Goal: Register for event/course

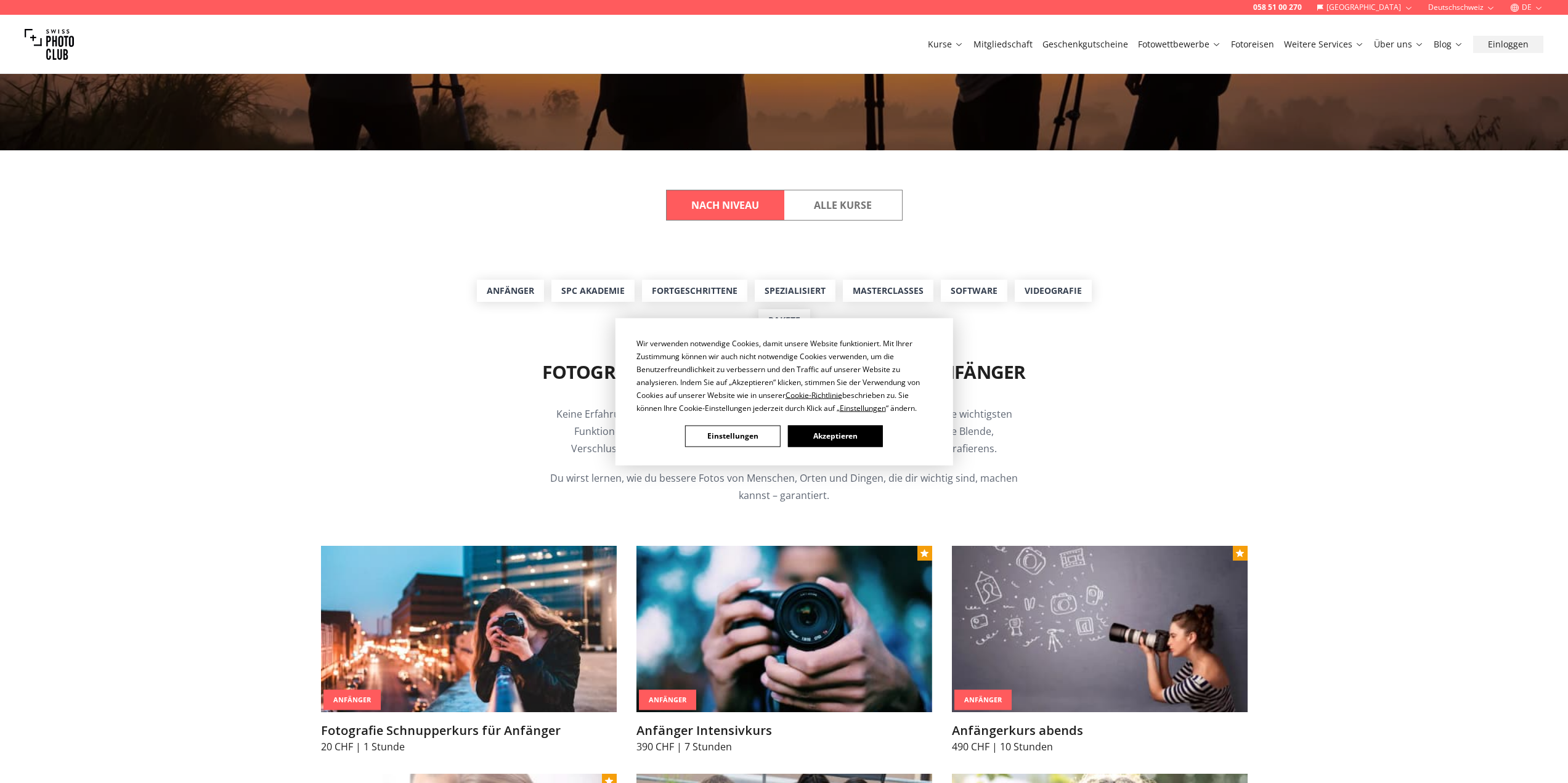
click at [818, 436] on button "Akzeptieren" at bounding box center [835, 435] width 95 height 21
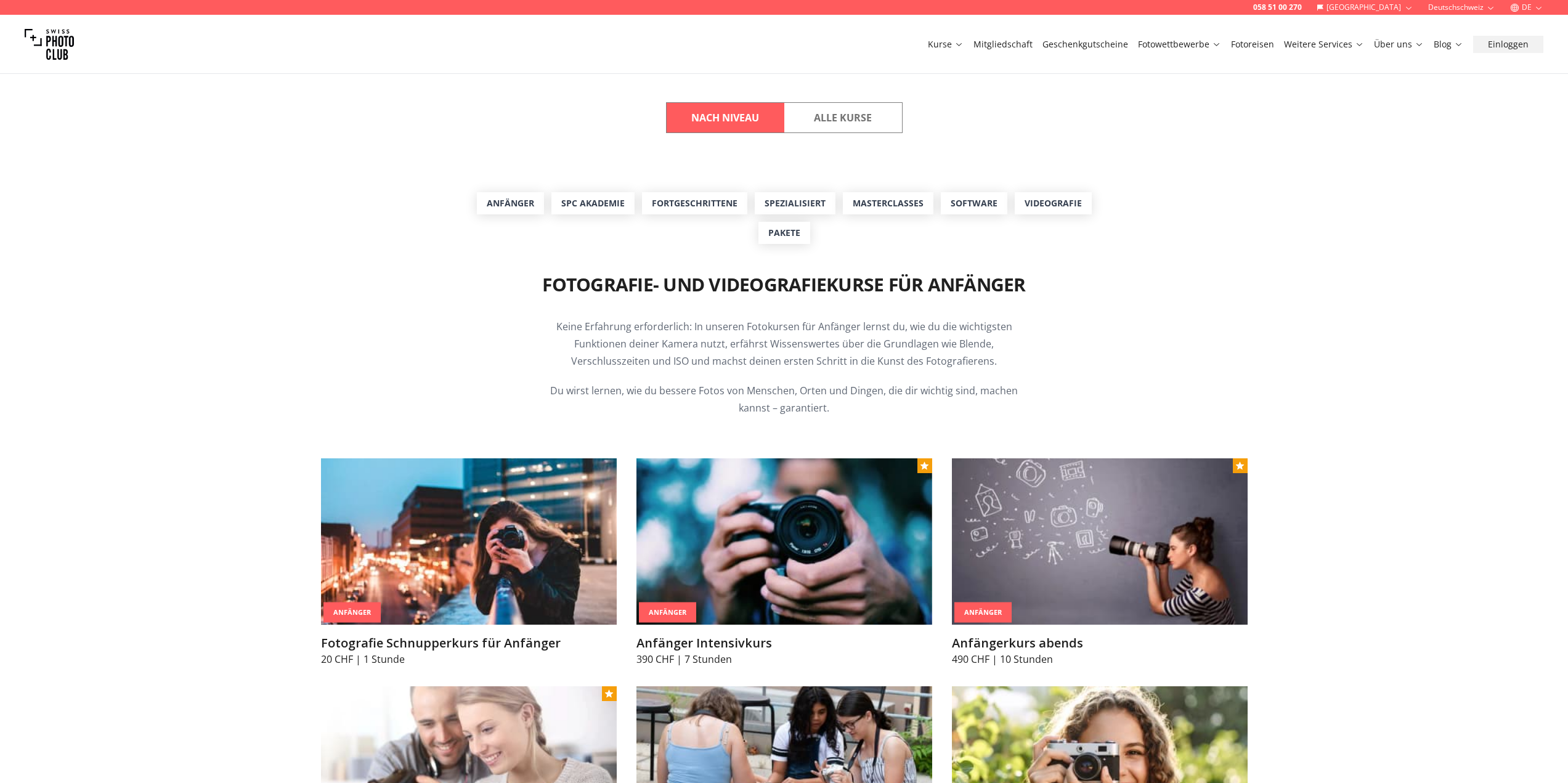
scroll to position [493, 0]
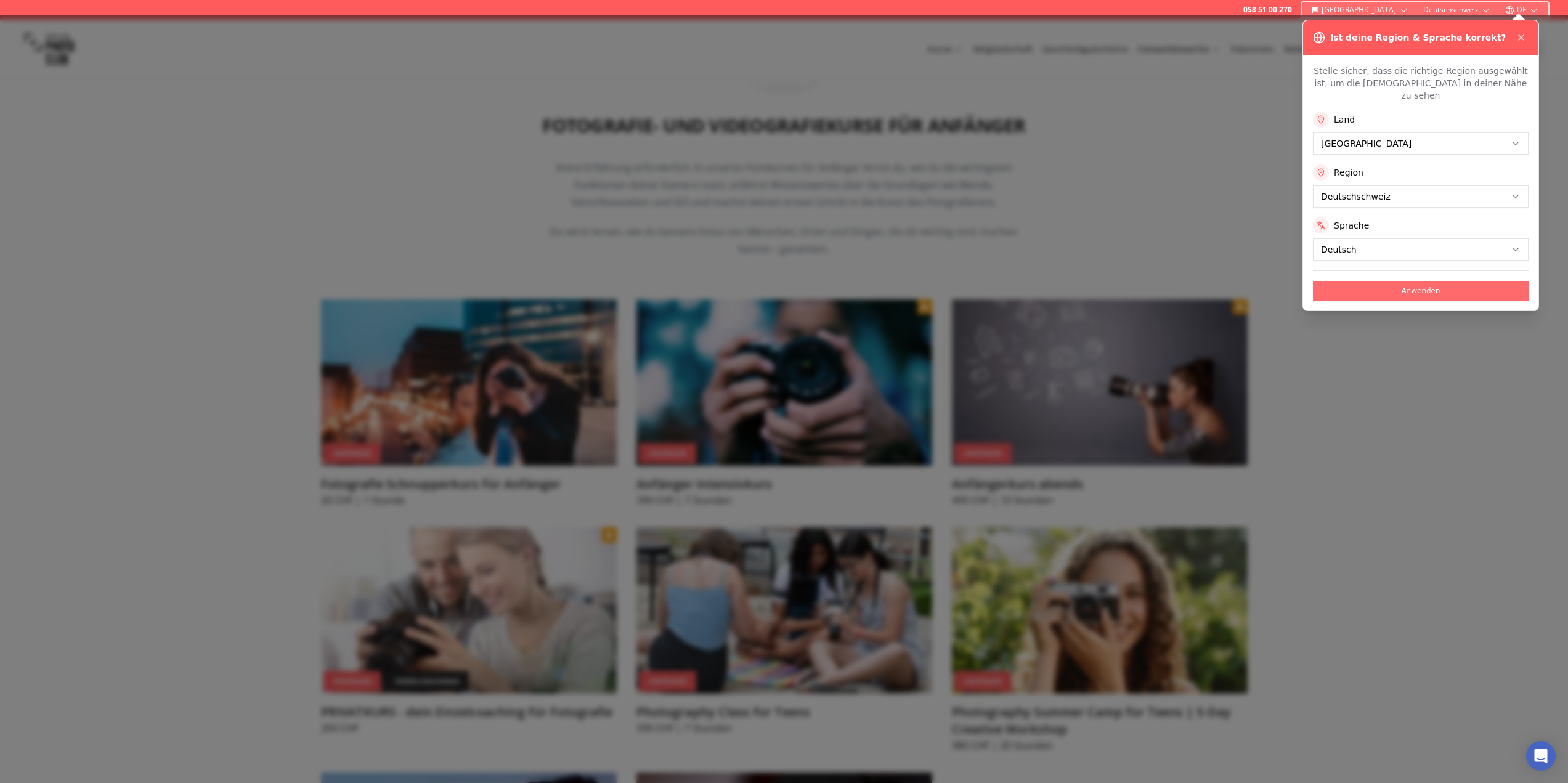
click at [1449, 281] on button "Anwenden" at bounding box center [1421, 290] width 216 height 19
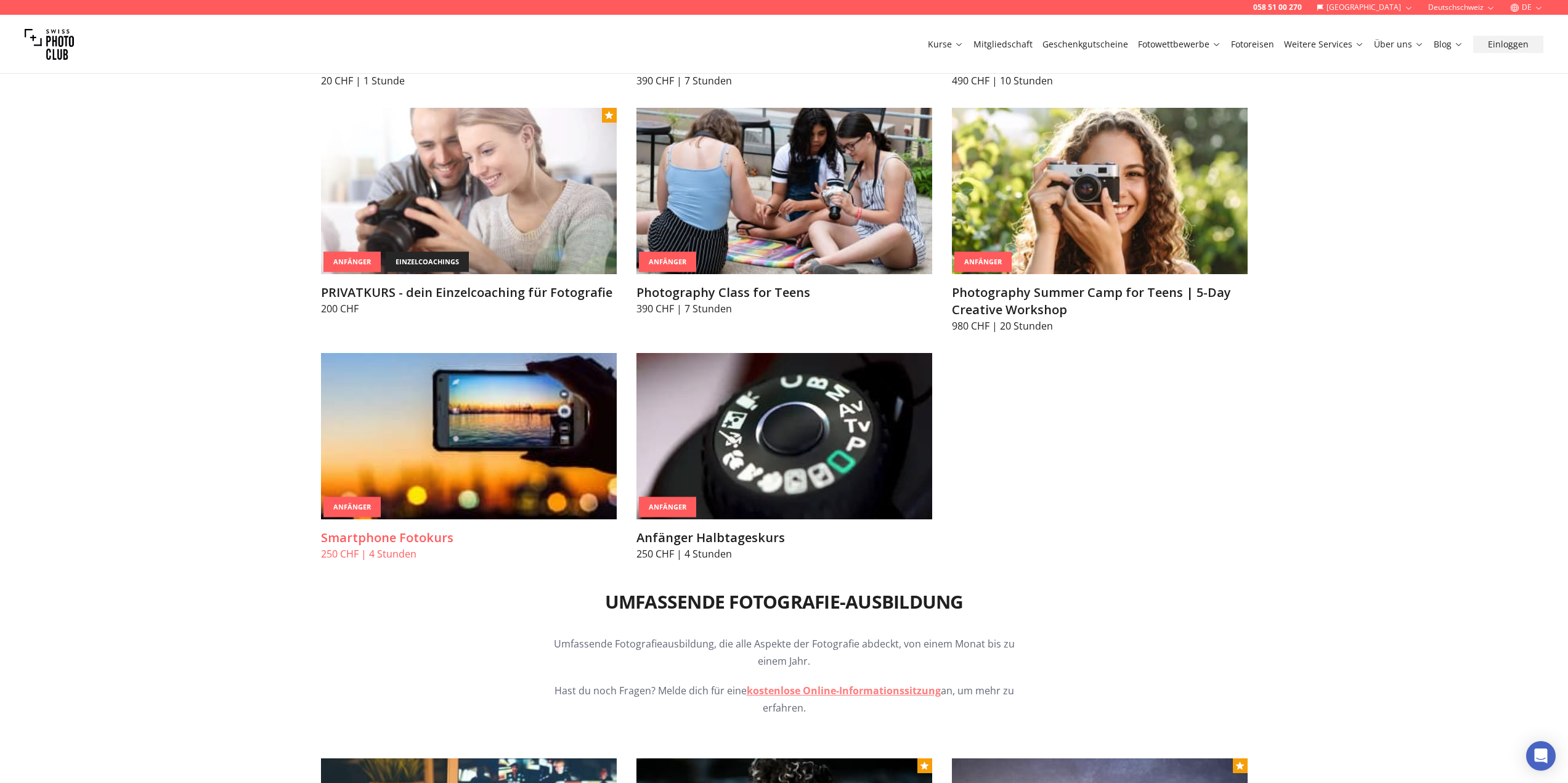
scroll to position [924, 0]
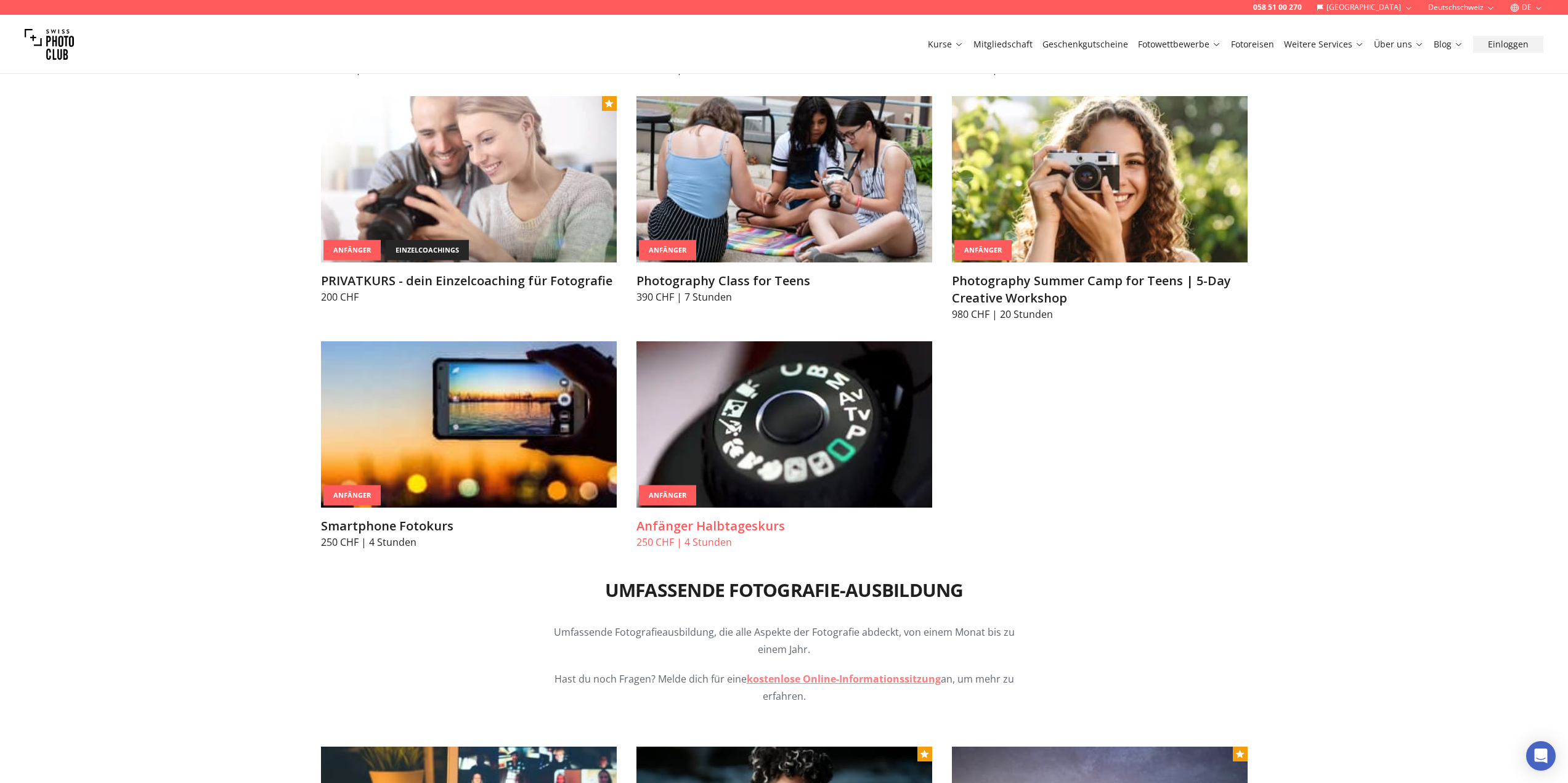
click at [707, 528] on h3 "Anfänger Halbtageskurs" at bounding box center [784, 526] width 296 height 17
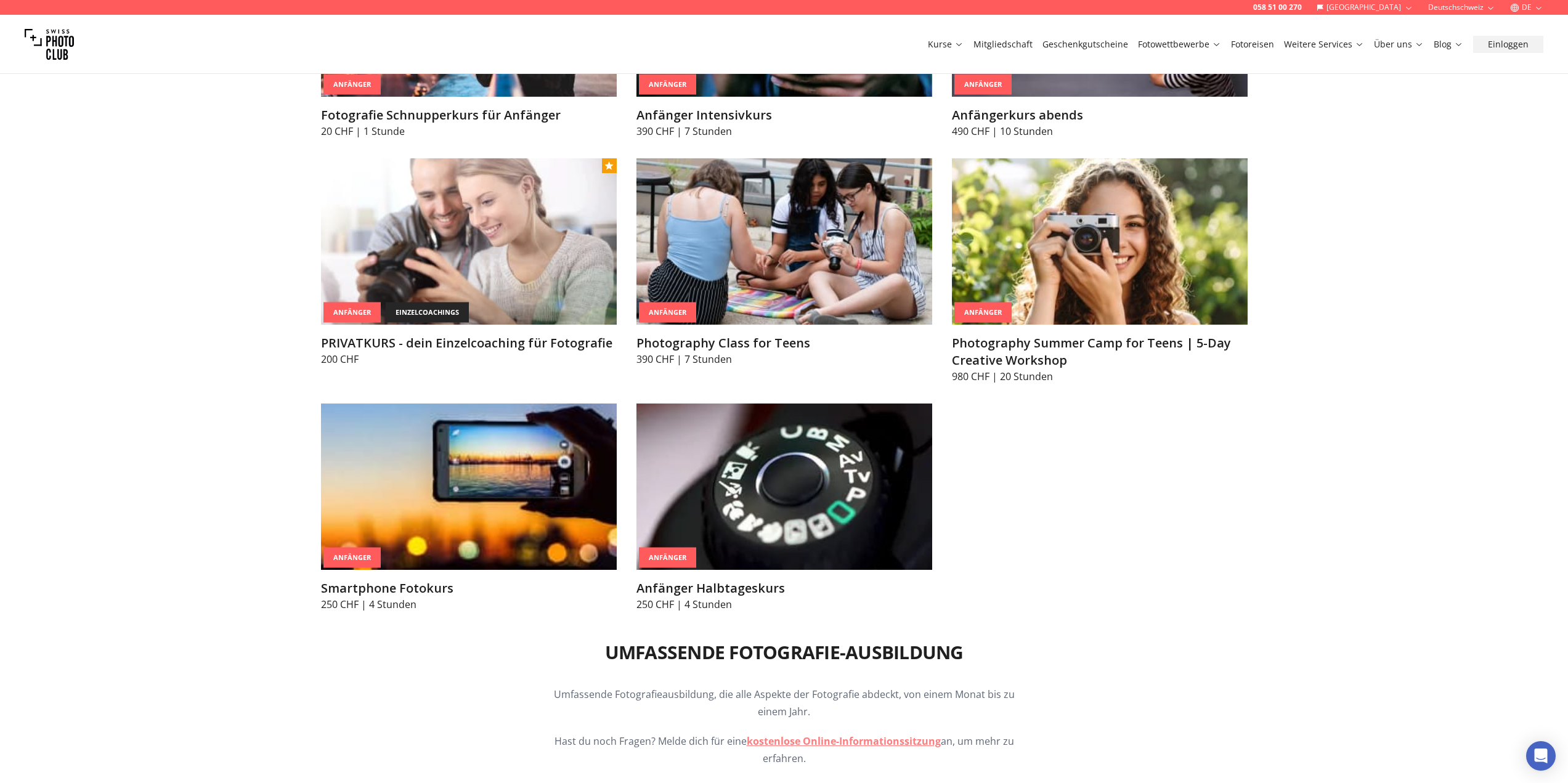
scroll to position [862, 0]
click at [399, 242] on img at bounding box center [469, 240] width 296 height 166
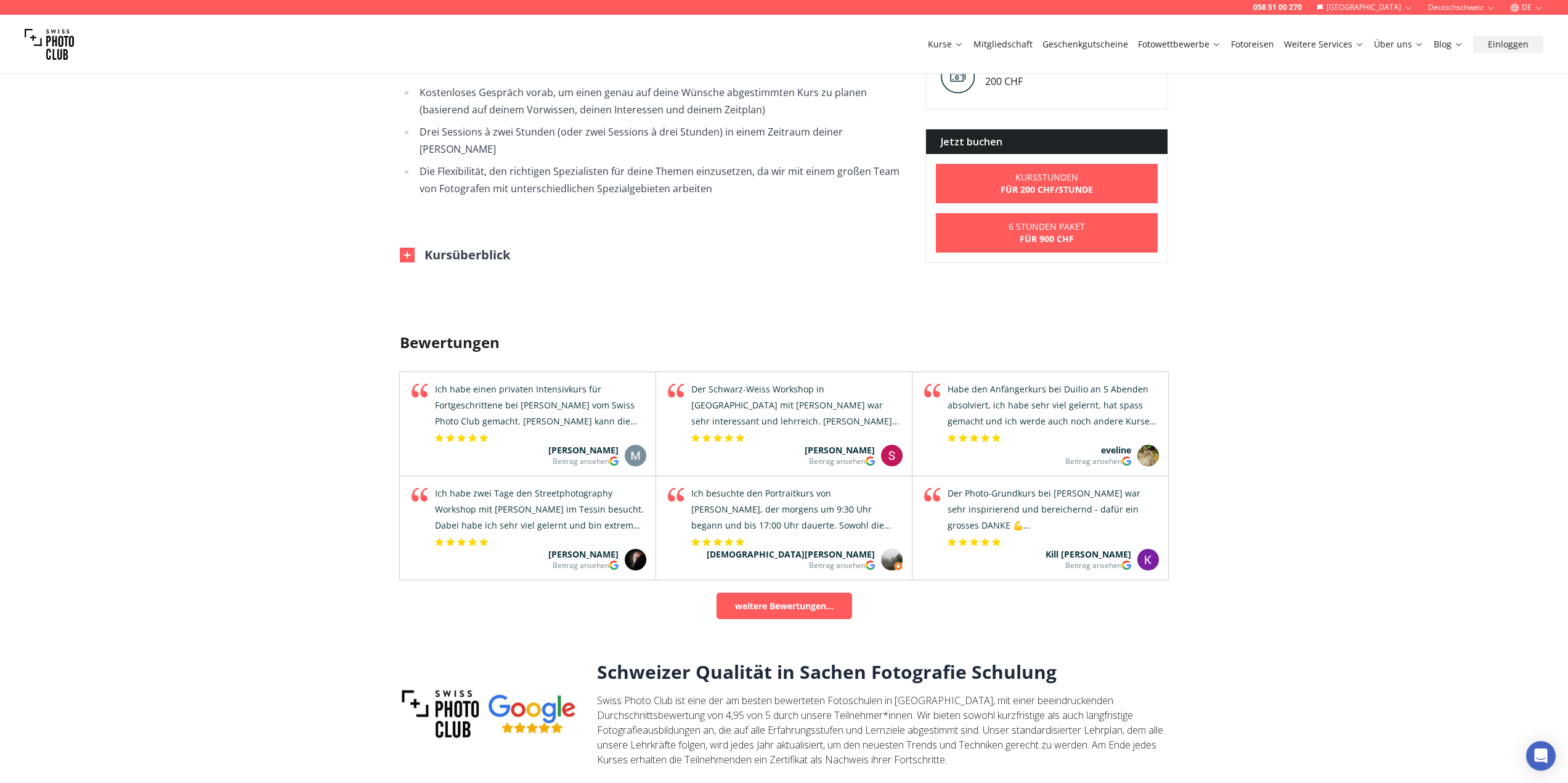
scroll to position [739, 0]
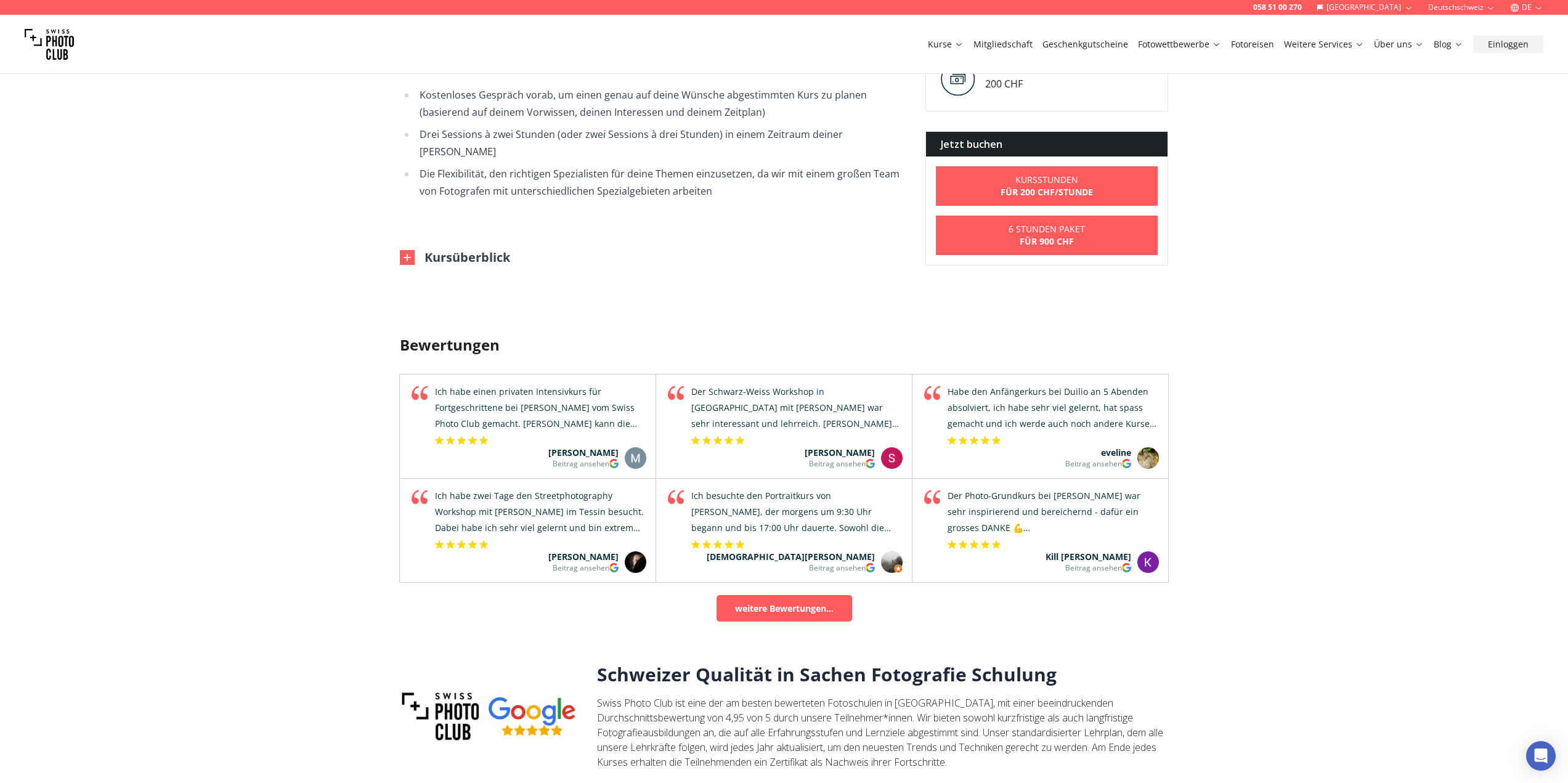
click at [422, 249] on button "Kursüberblick" at bounding box center [455, 257] width 110 height 17
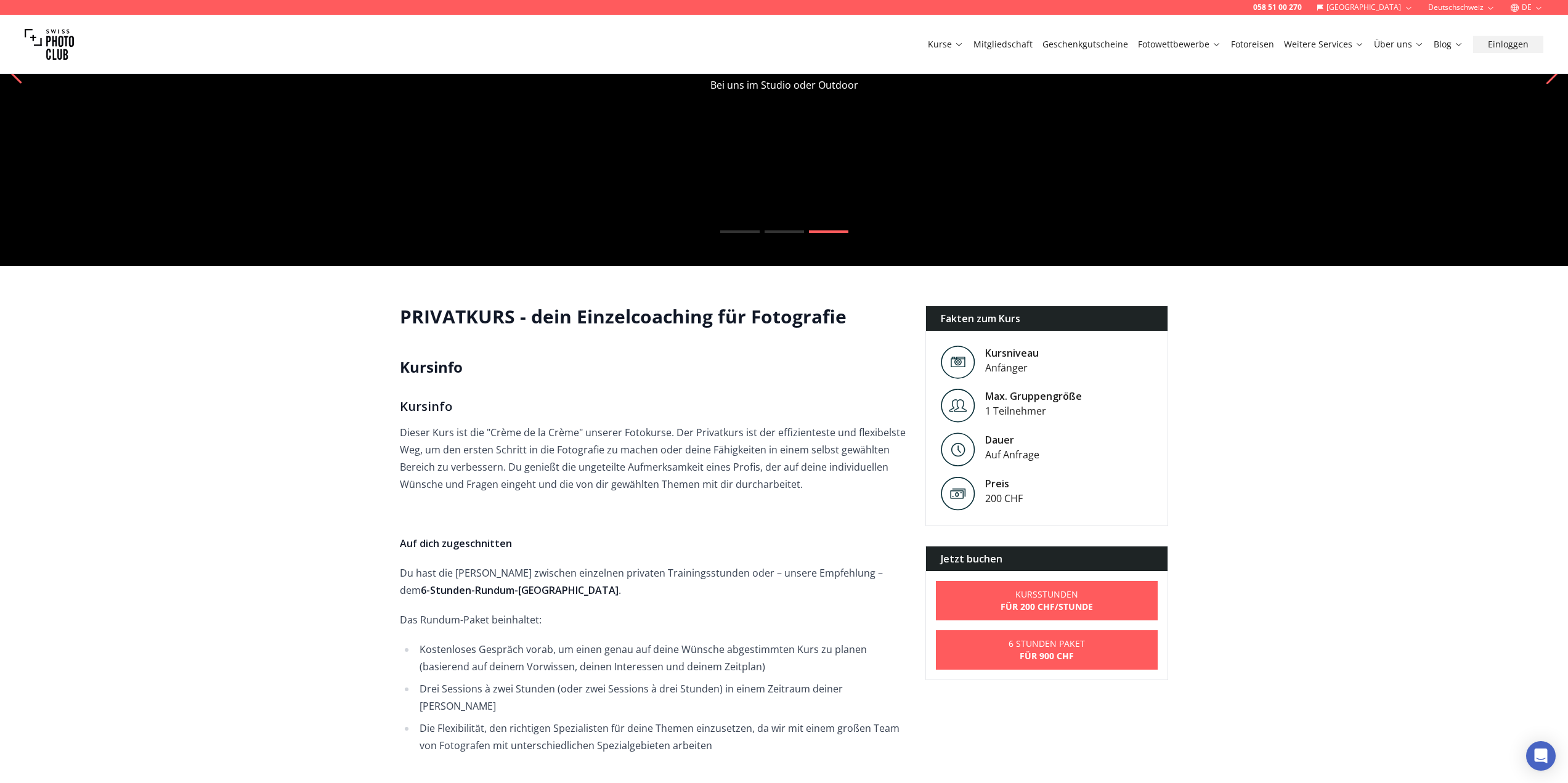
scroll to position [0, 0]
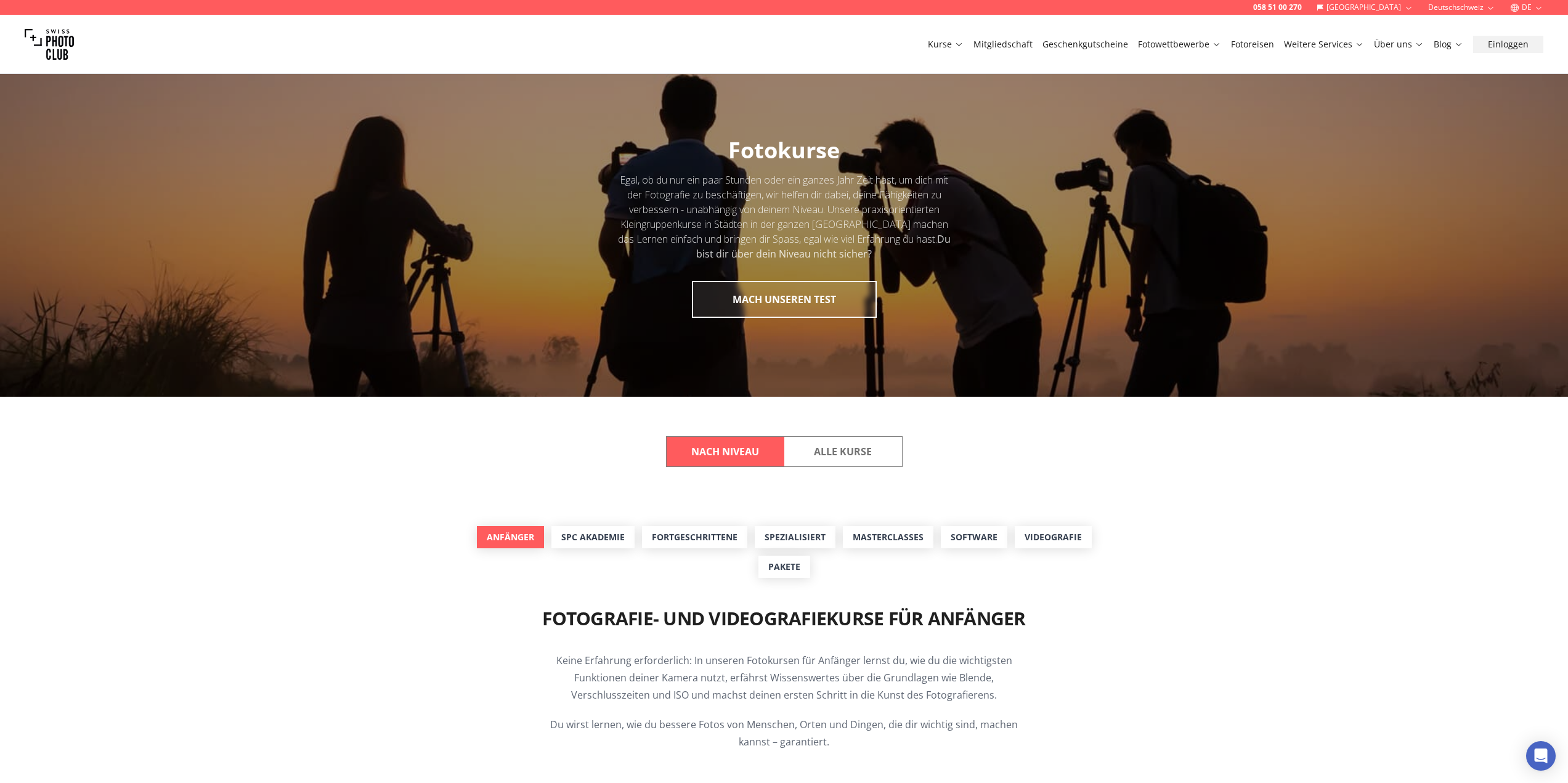
click at [516, 535] on link "Anfänger" at bounding box center [510, 536] width 67 height 22
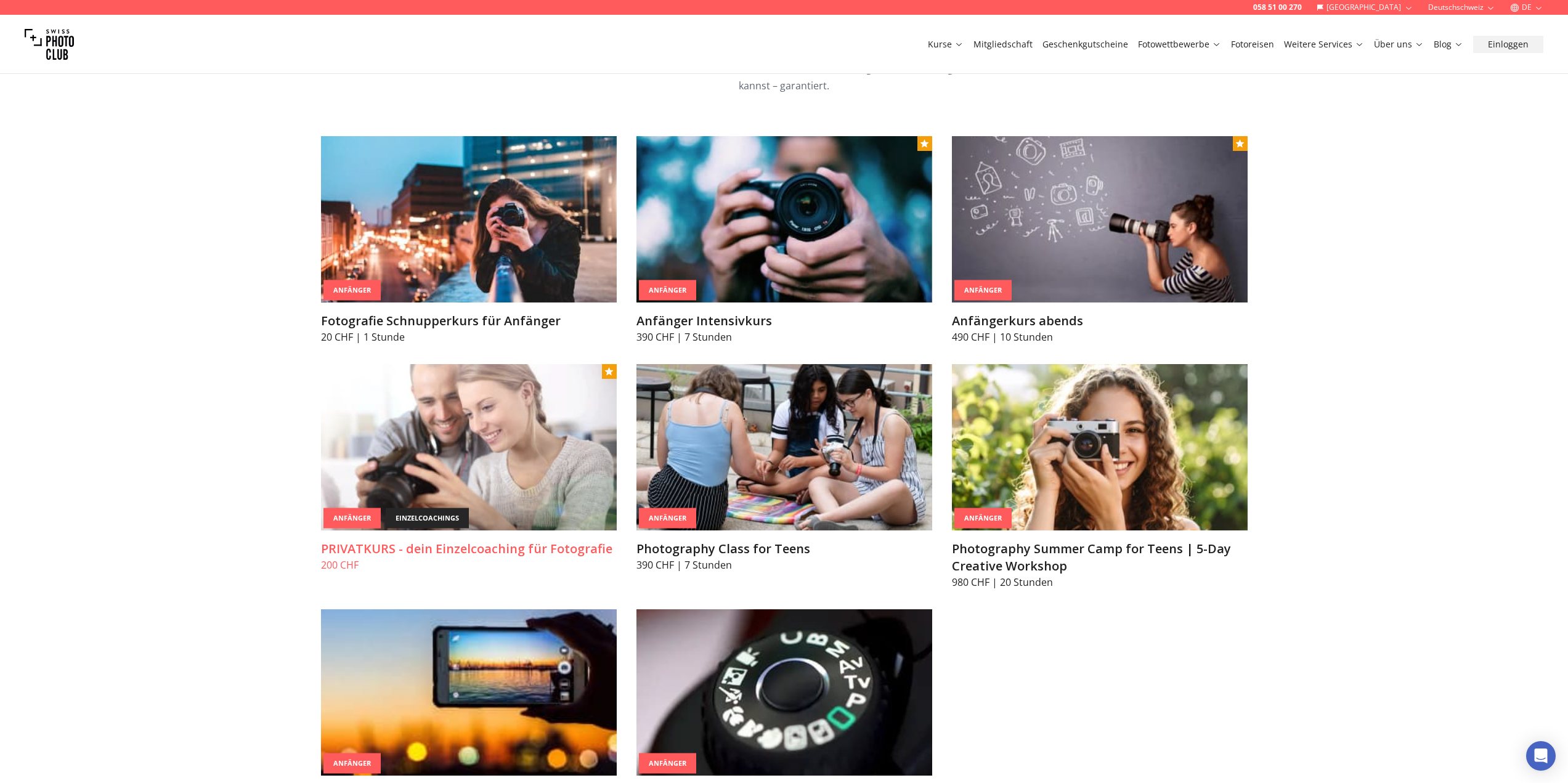
scroll to position [642, 0]
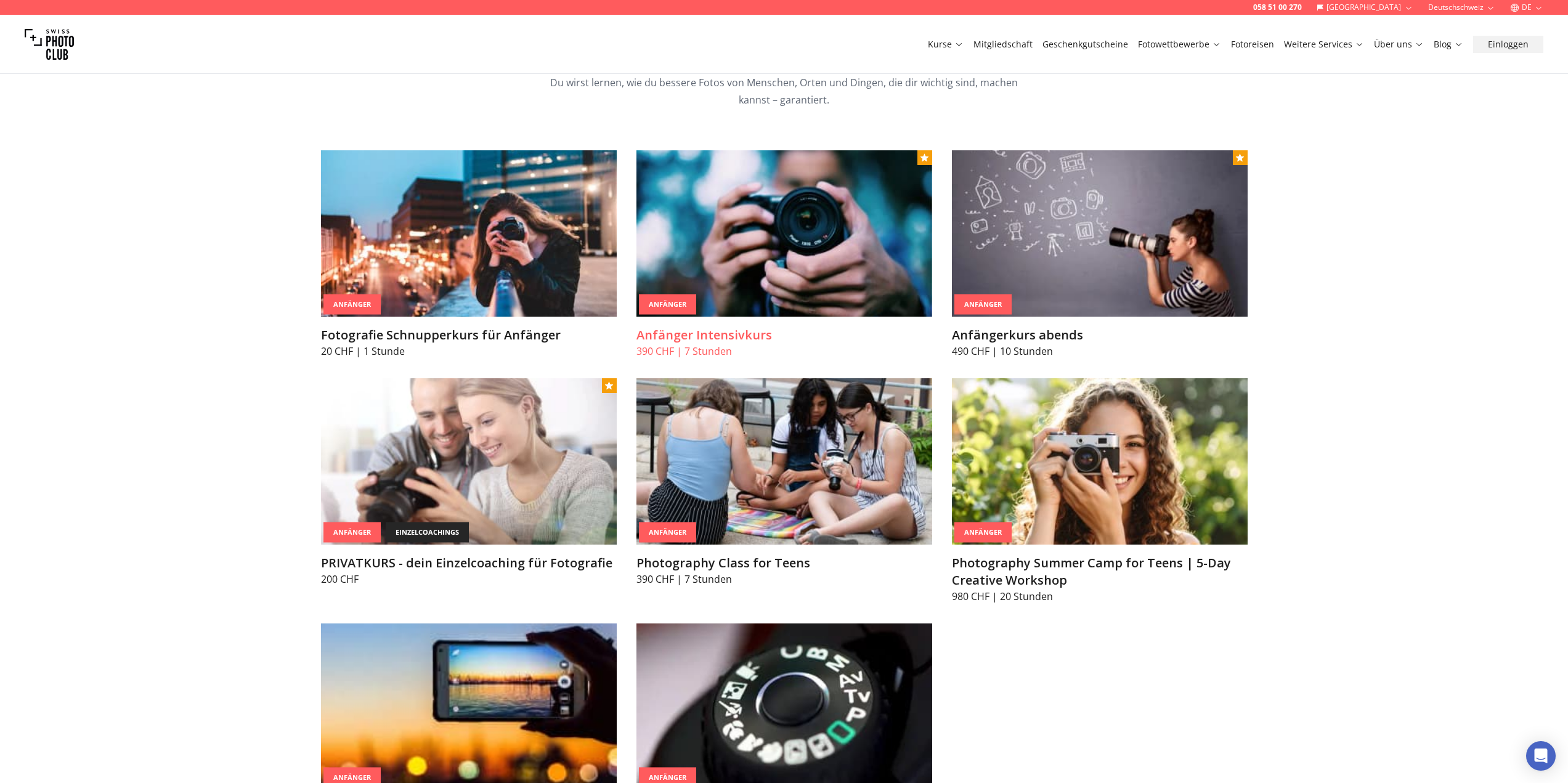
click at [729, 274] on img at bounding box center [784, 233] width 296 height 166
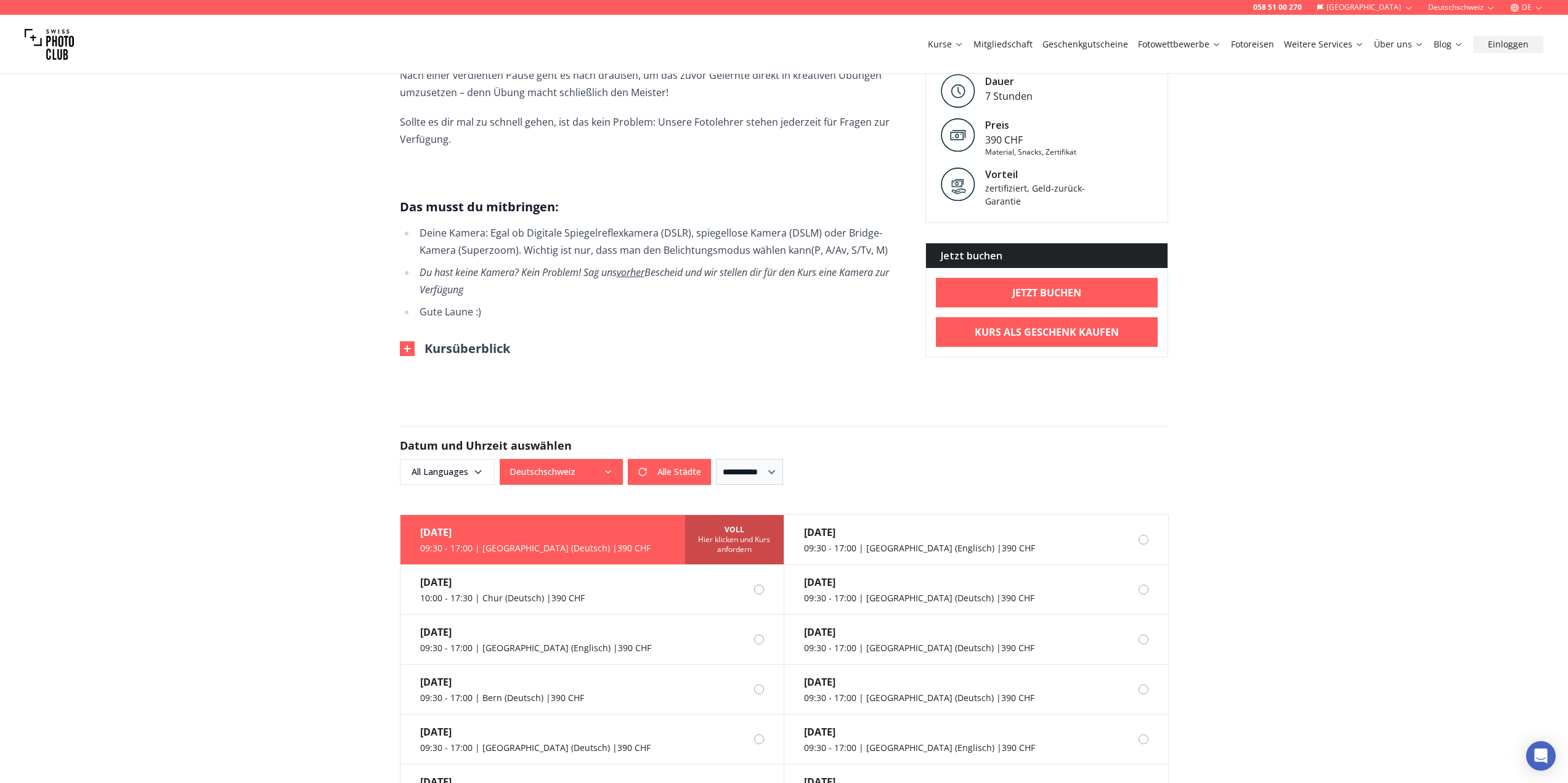
scroll to position [739, 0]
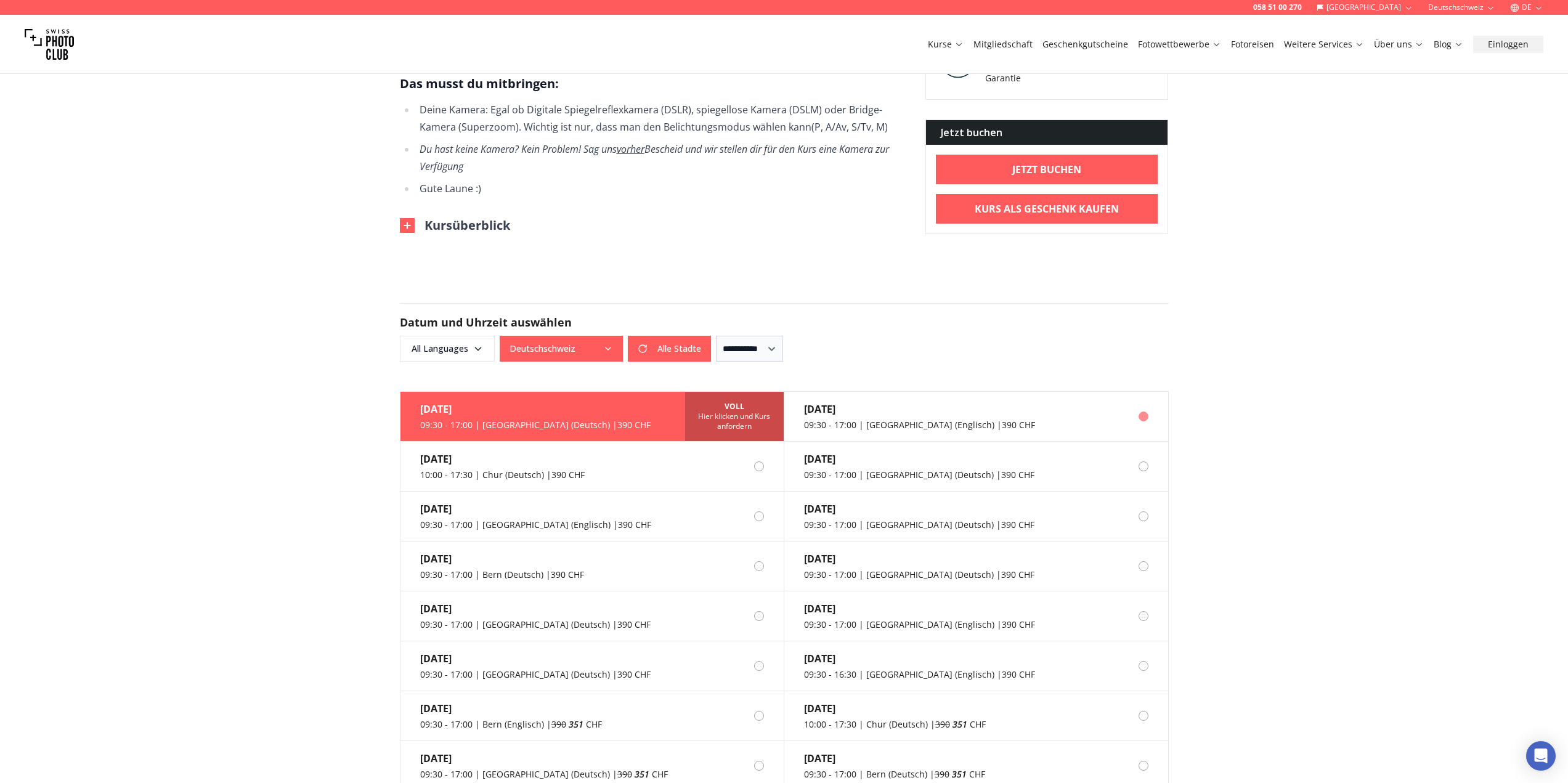
click at [882, 402] on div "23. Aug." at bounding box center [919, 409] width 231 height 15
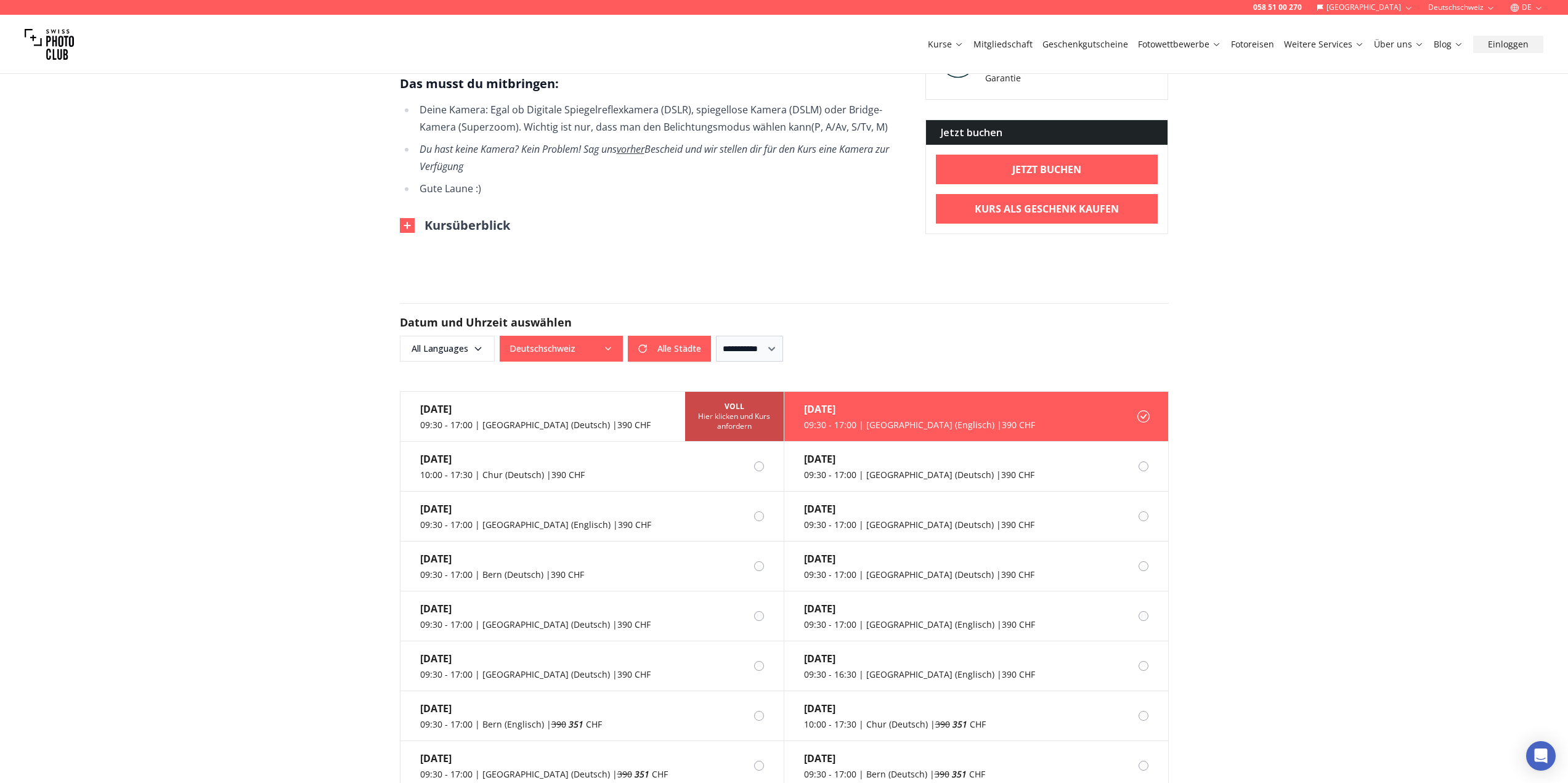
click at [405, 218] on img at bounding box center [407, 226] width 15 height 15
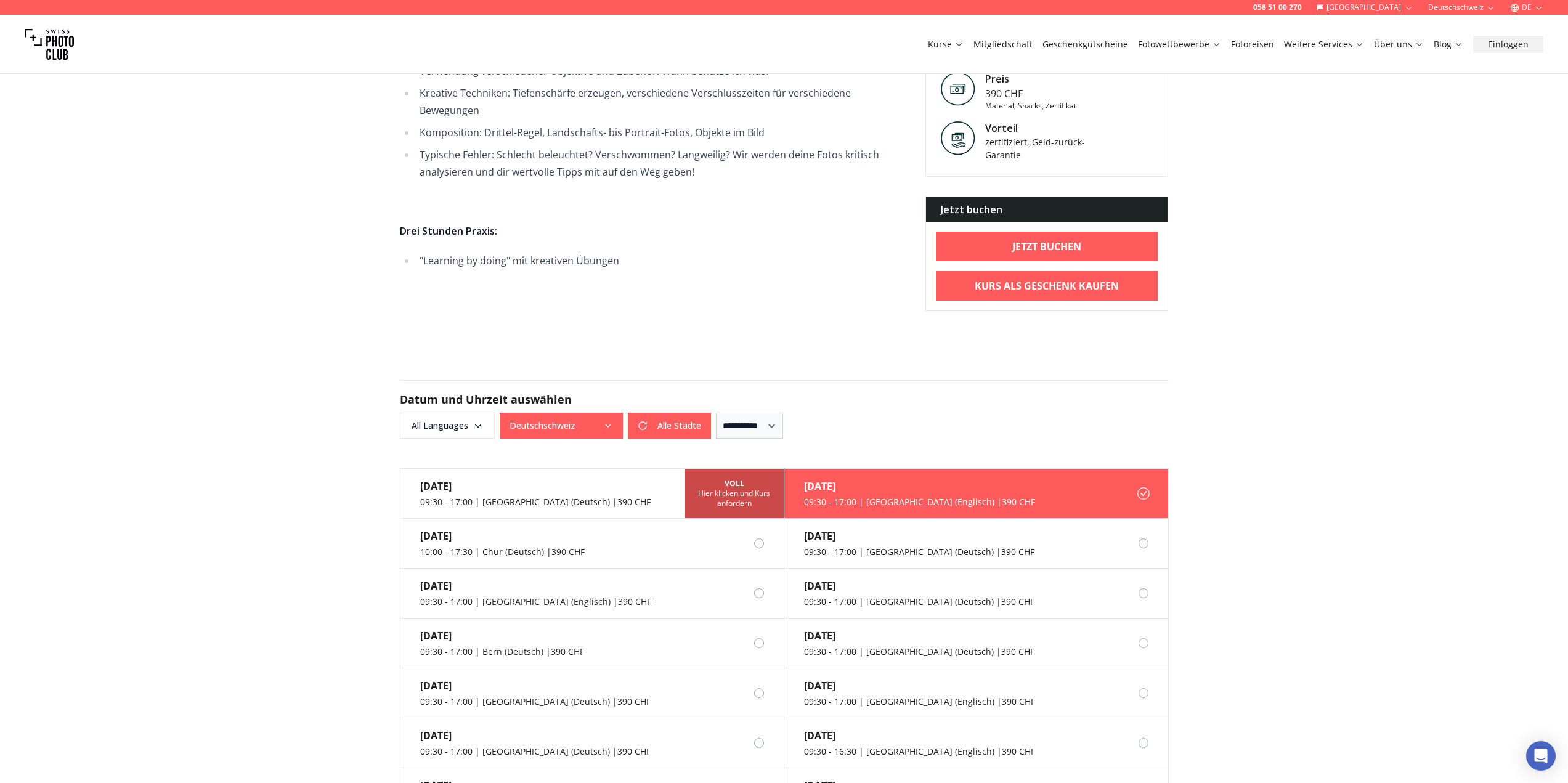
scroll to position [1109, 0]
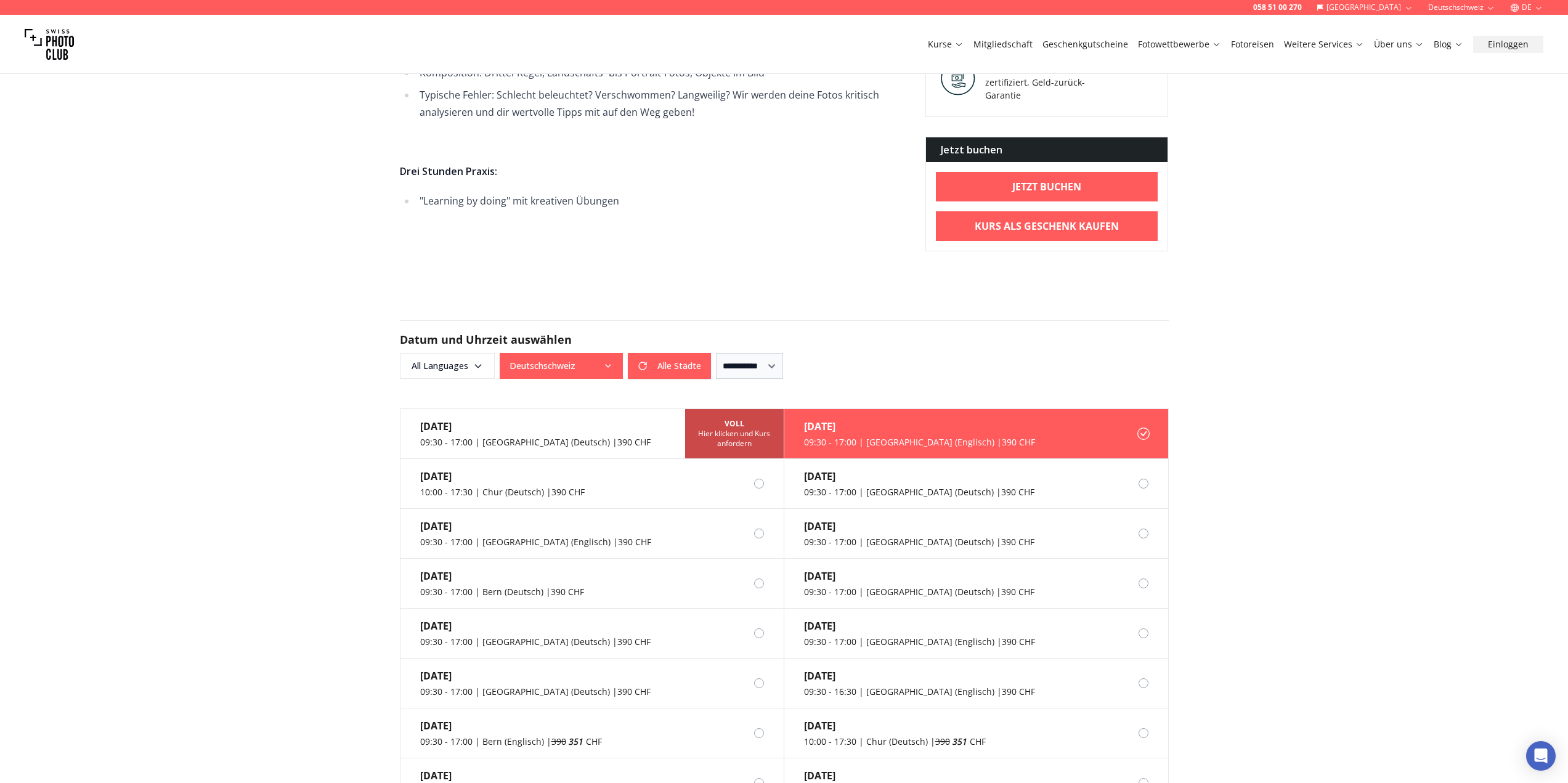
click at [879, 419] on div "23. Aug." at bounding box center [919, 427] width 231 height 15
click at [1146, 427] on icon at bounding box center [1143, 434] width 13 height 13
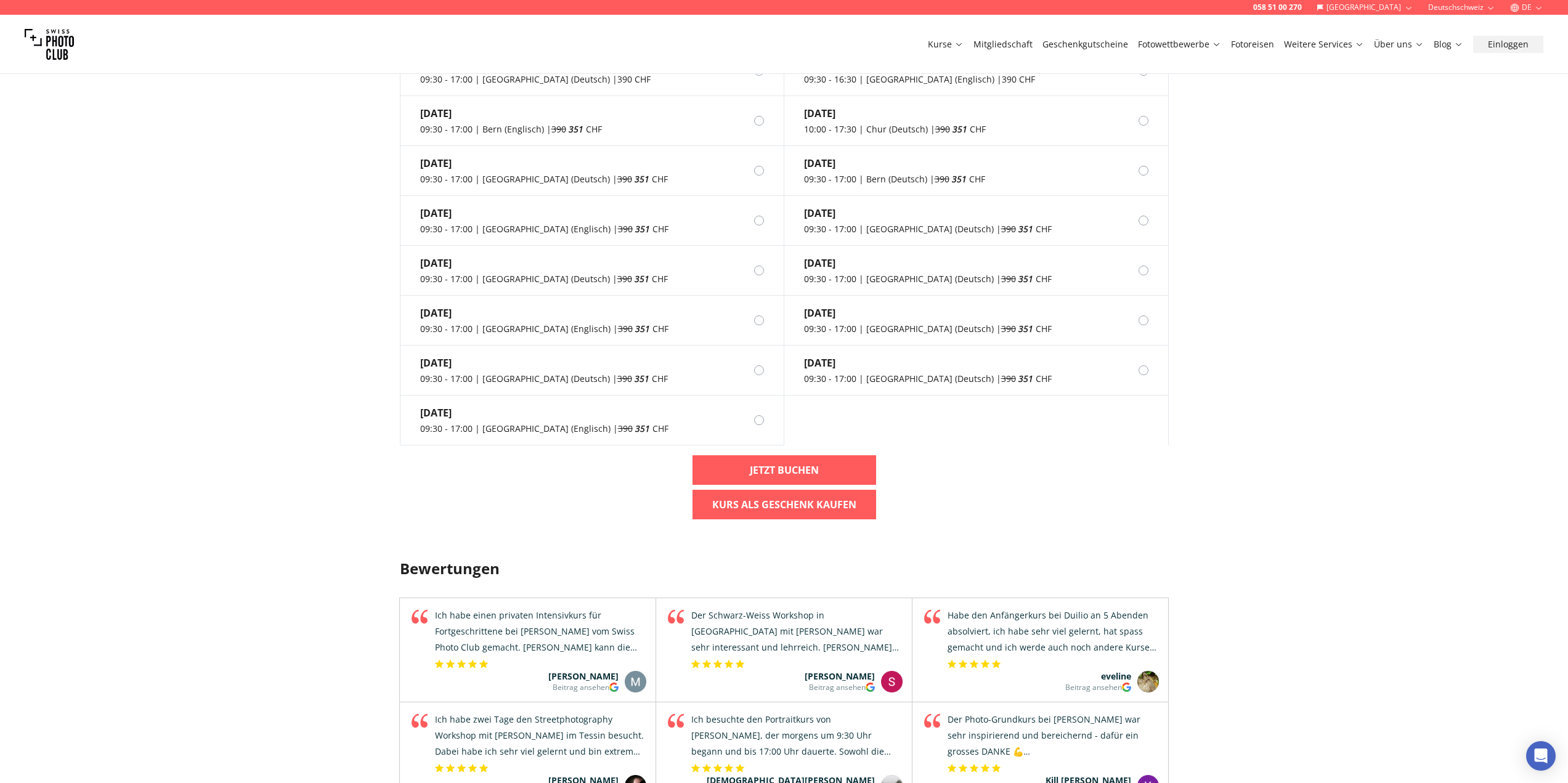
scroll to position [1725, 0]
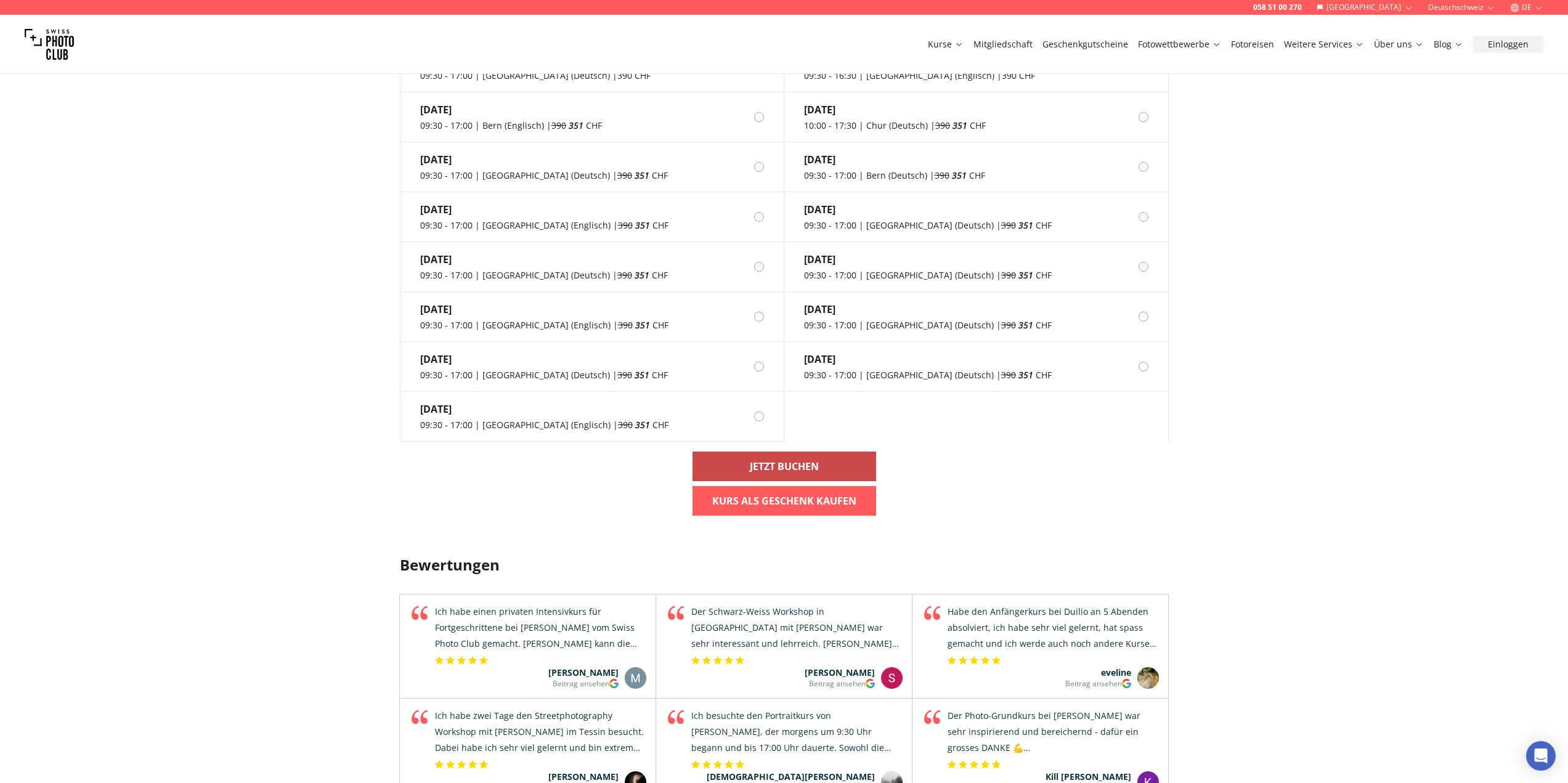
click at [783, 459] on b "Jetzt buchen" at bounding box center [784, 466] width 69 height 15
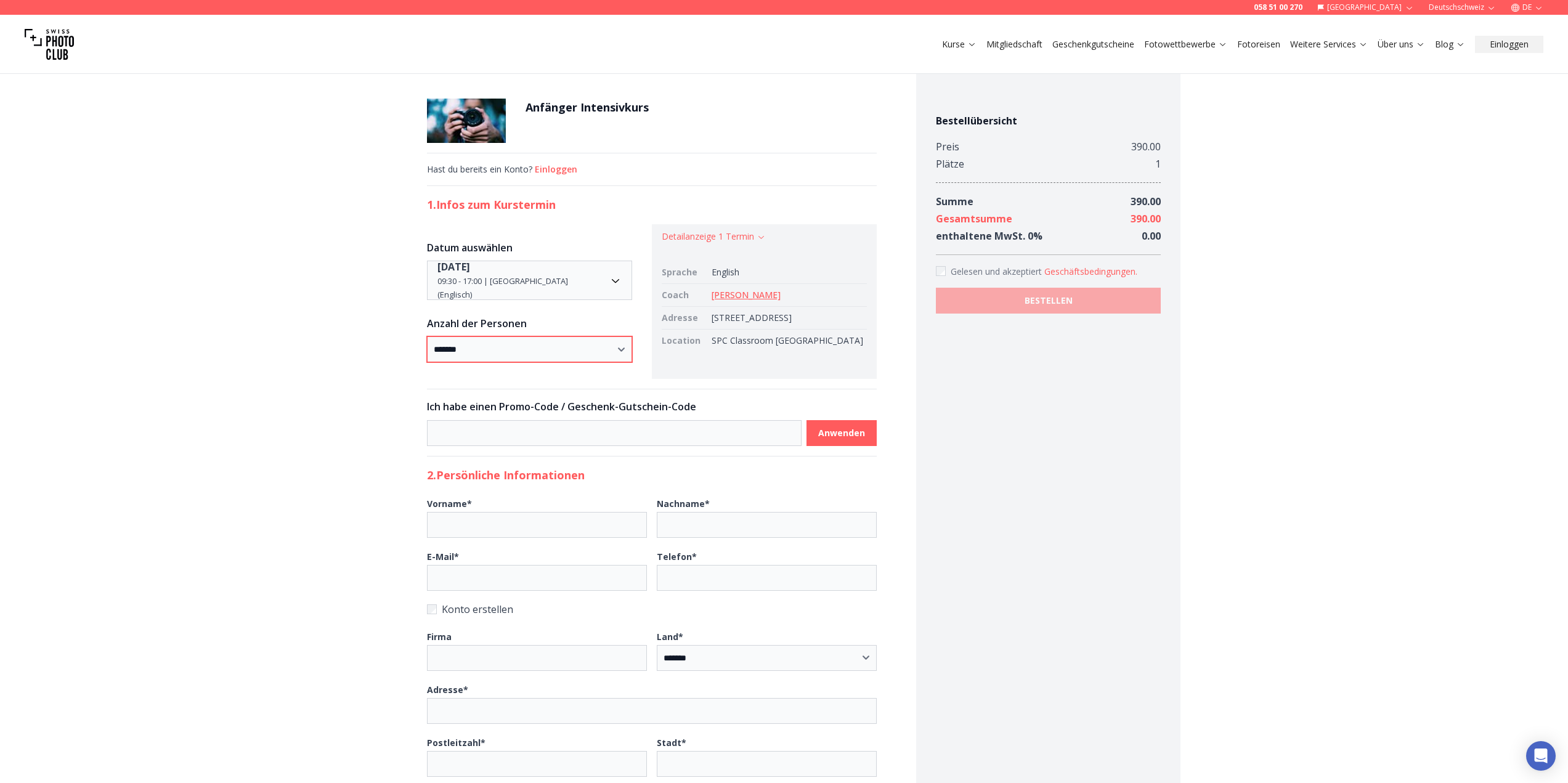
click at [625, 348] on select "* ***** * ****** * ****** * ******" at bounding box center [529, 349] width 205 height 26
select select "*"
click at [453, 336] on select "* ***** * ****** * ****** * ******" at bounding box center [529, 349] width 205 height 26
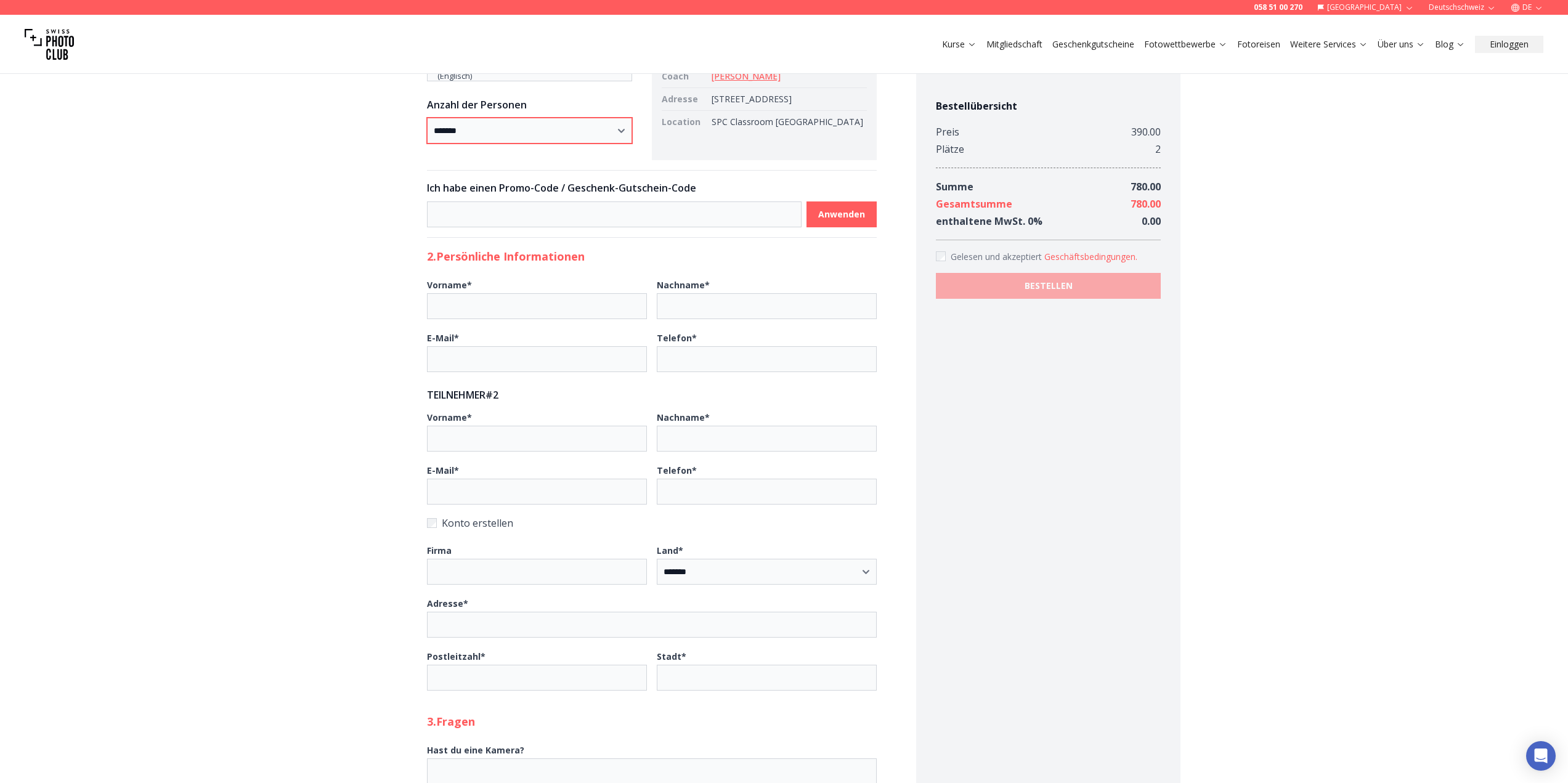
scroll to position [61, 0]
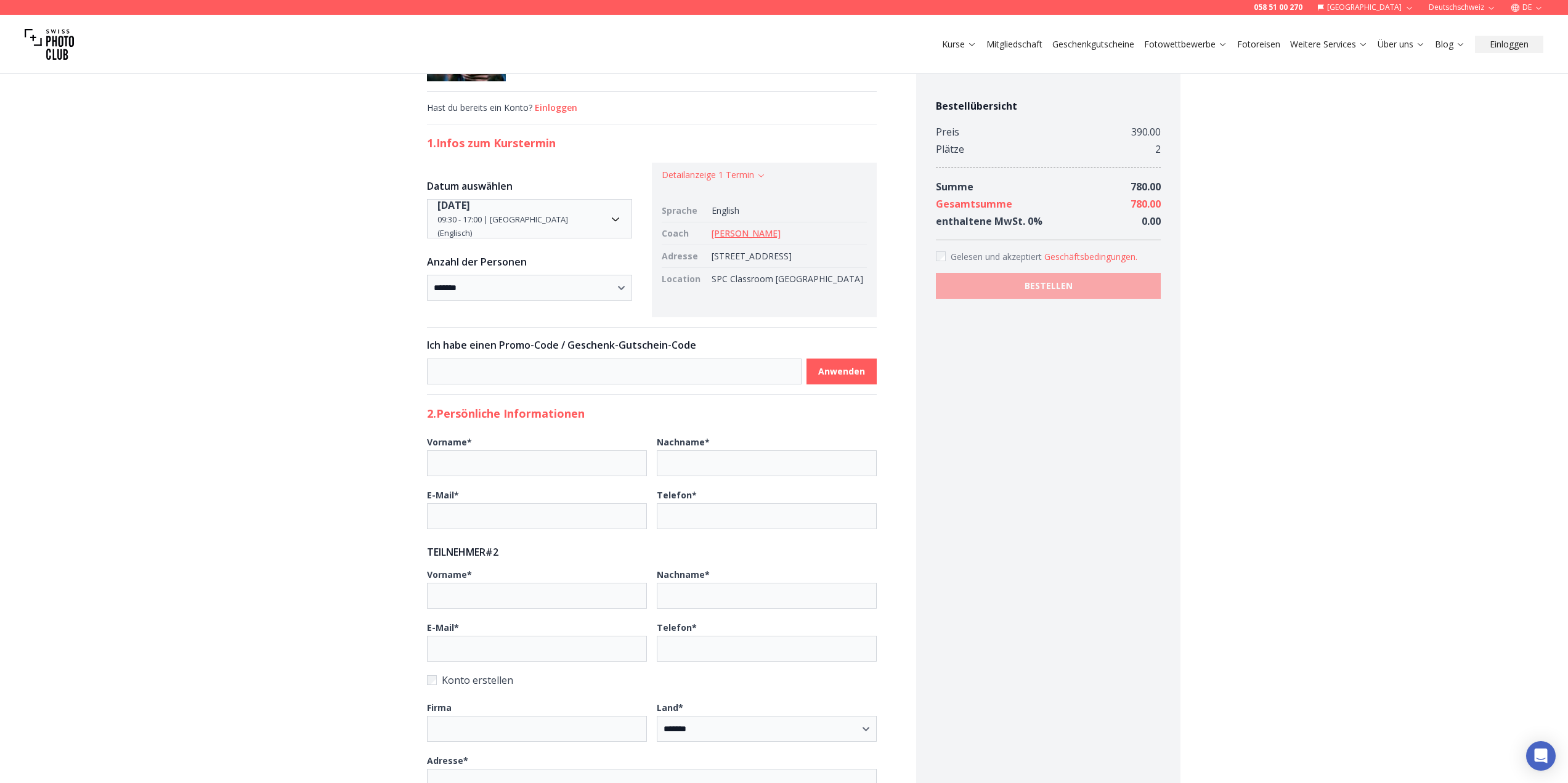
click at [747, 234] on link "Niels Menko" at bounding box center [746, 233] width 69 height 12
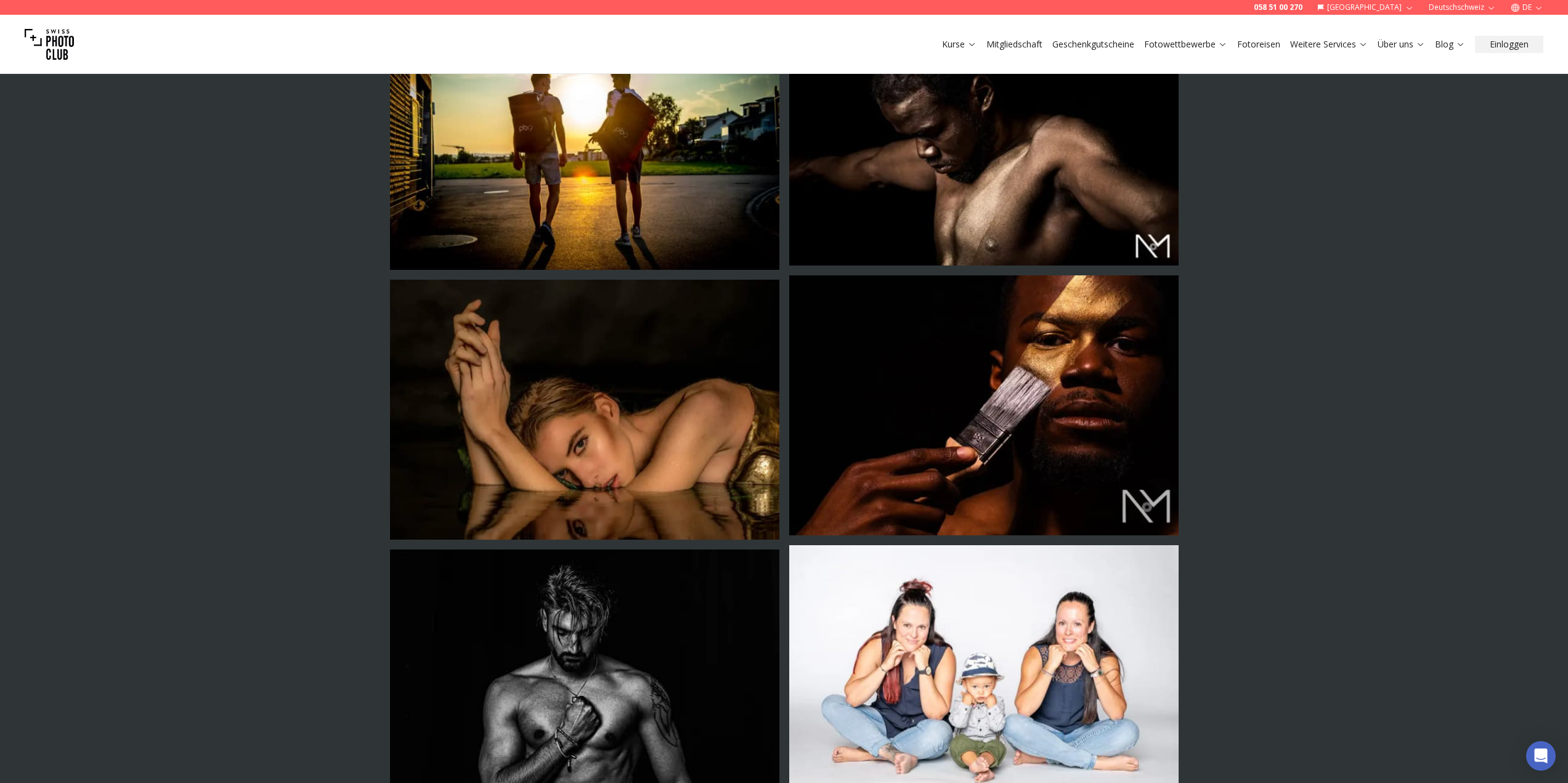
scroll to position [1800, 0]
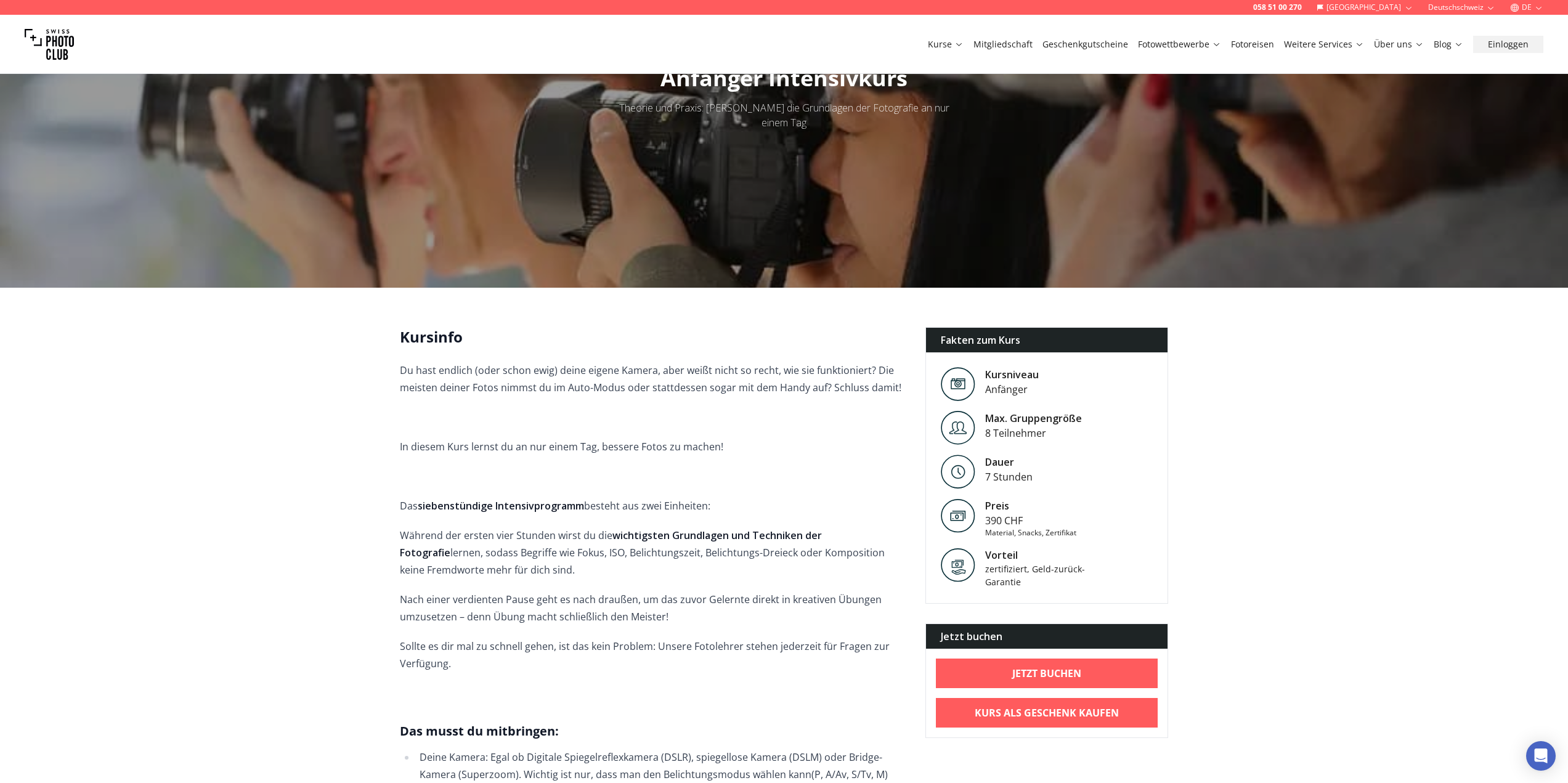
scroll to position [61, 0]
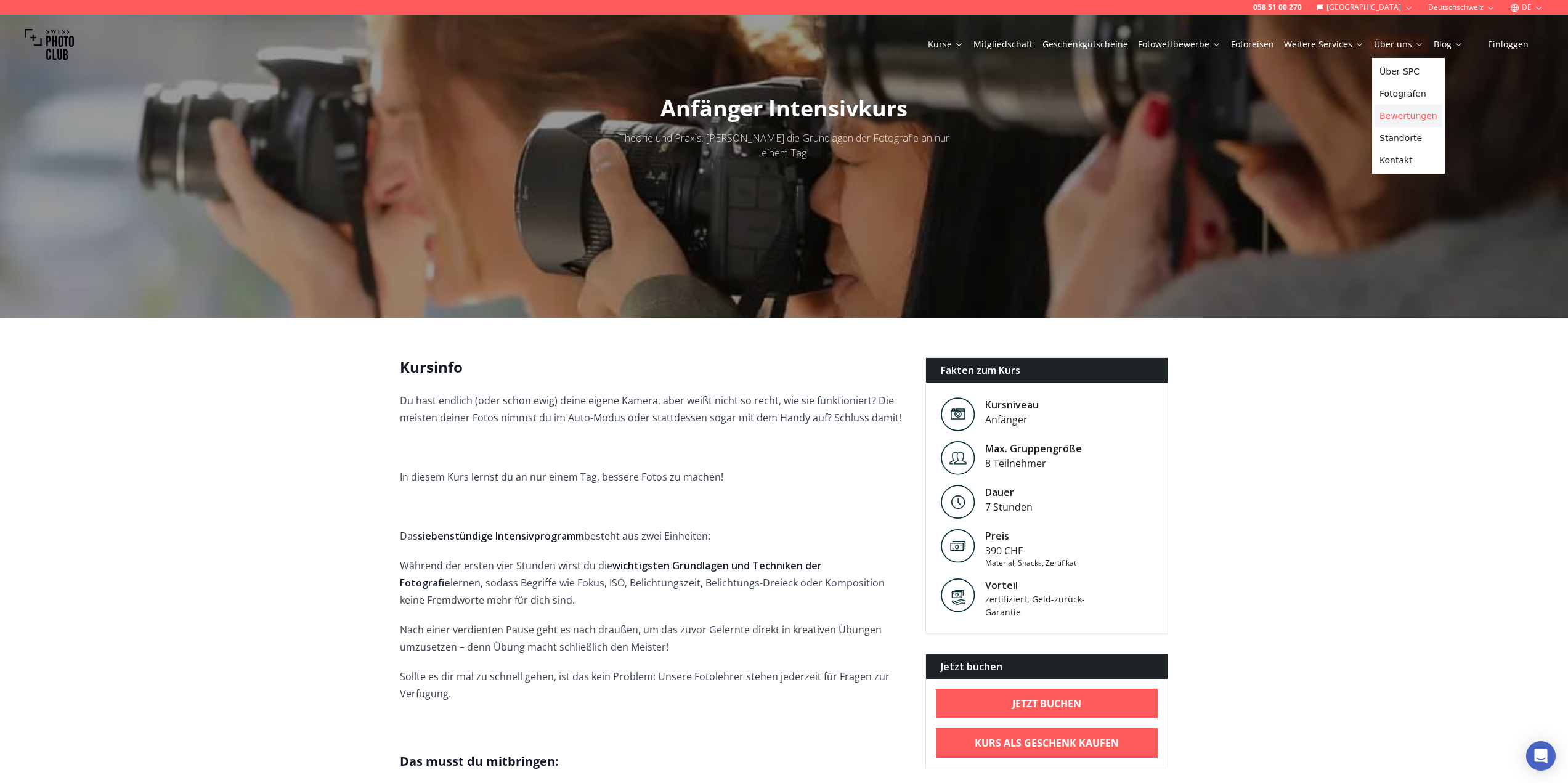
click at [1416, 117] on link "Bewertungen" at bounding box center [1408, 115] width 68 height 22
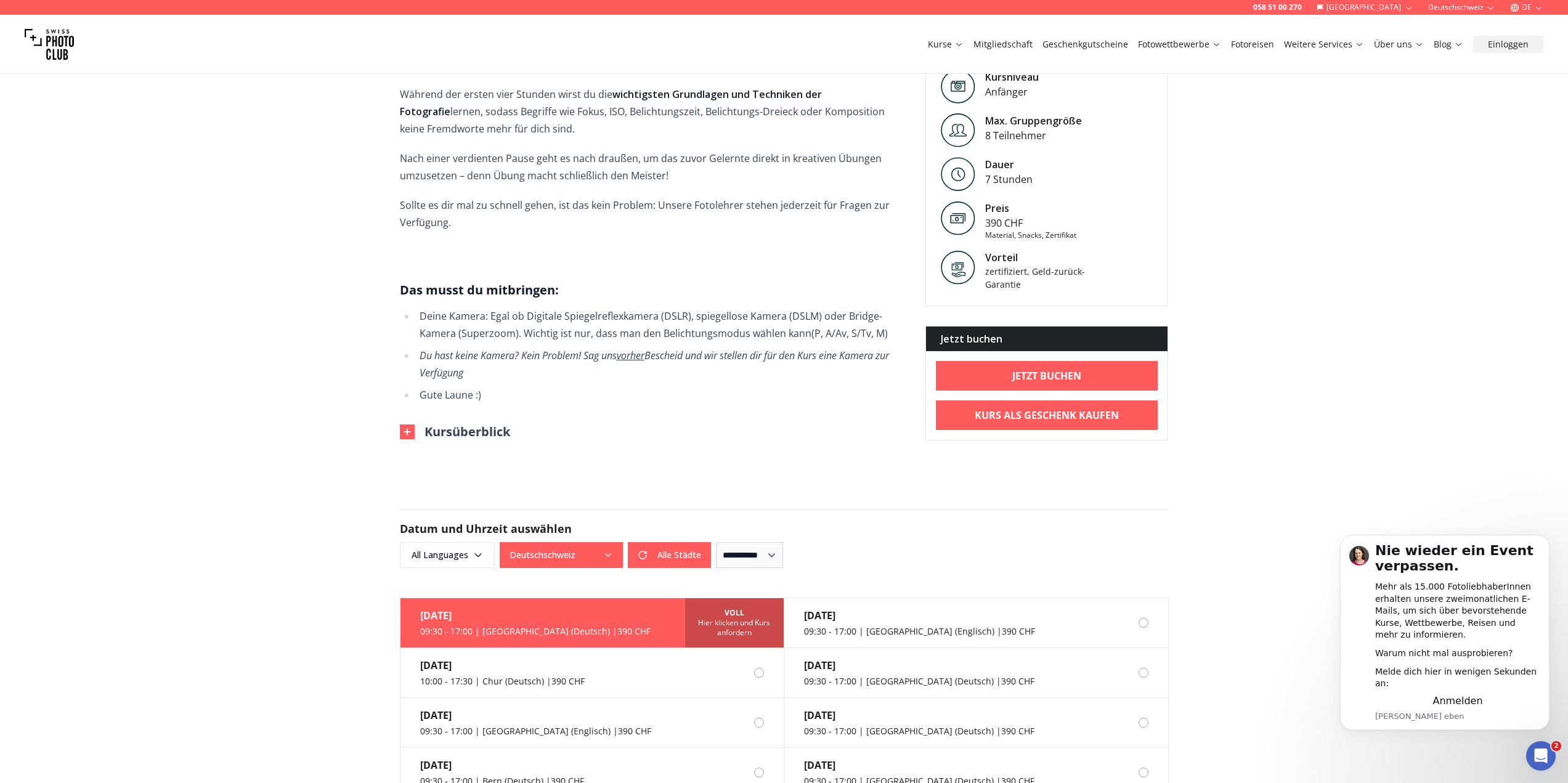
scroll to position [555, 0]
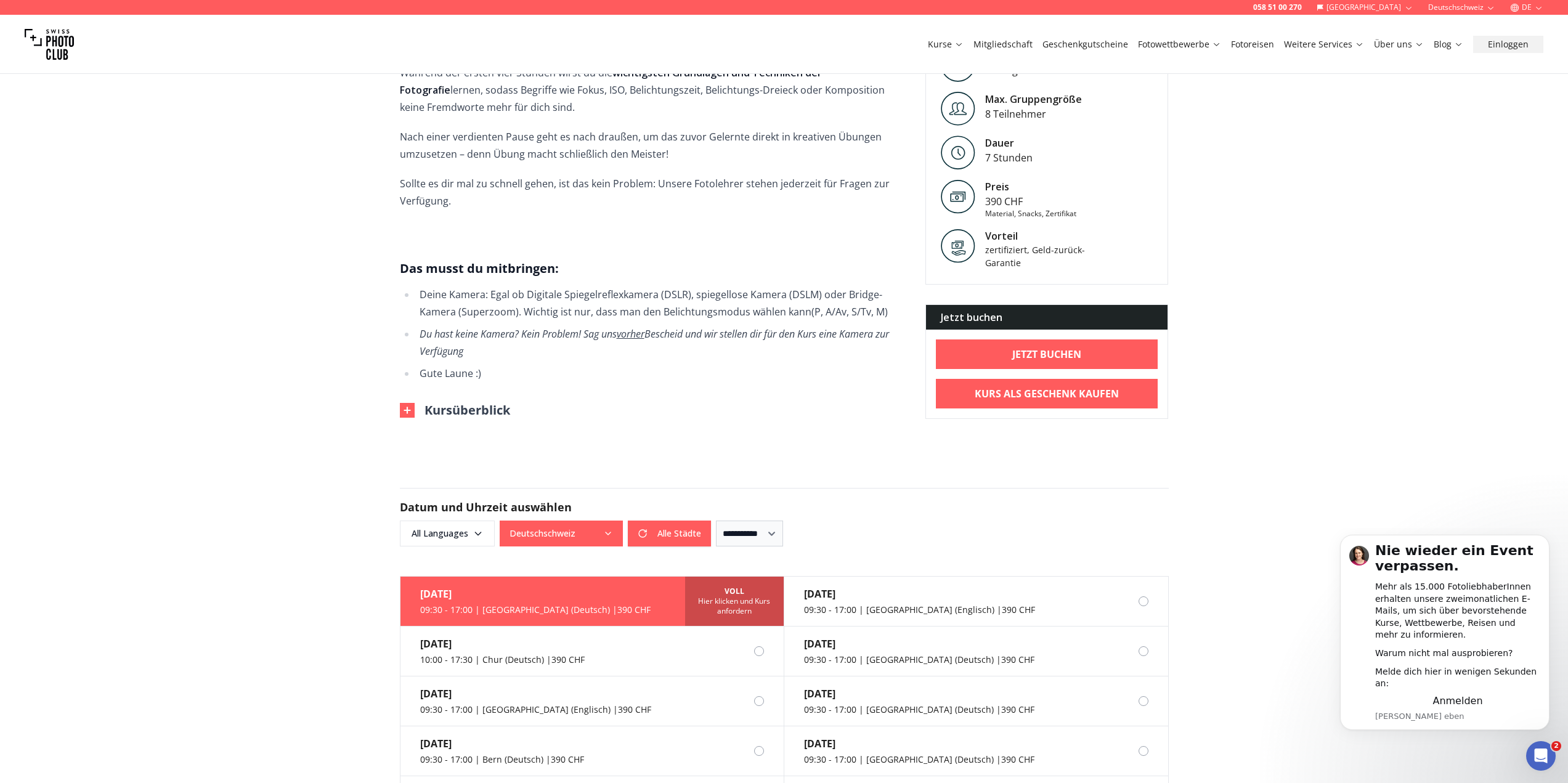
click at [465, 402] on button "Kursüberblick" at bounding box center [455, 410] width 110 height 17
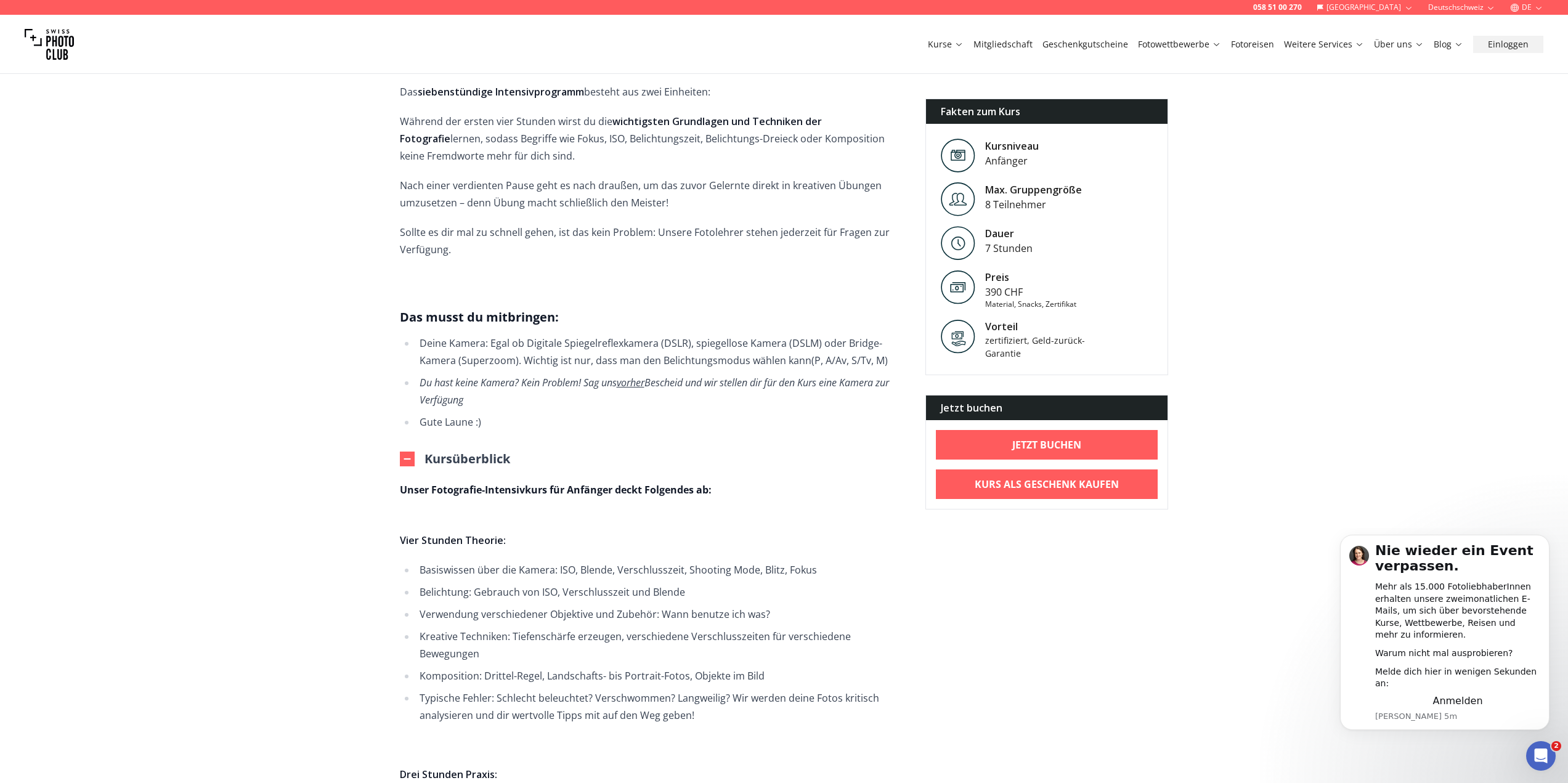
scroll to position [493, 0]
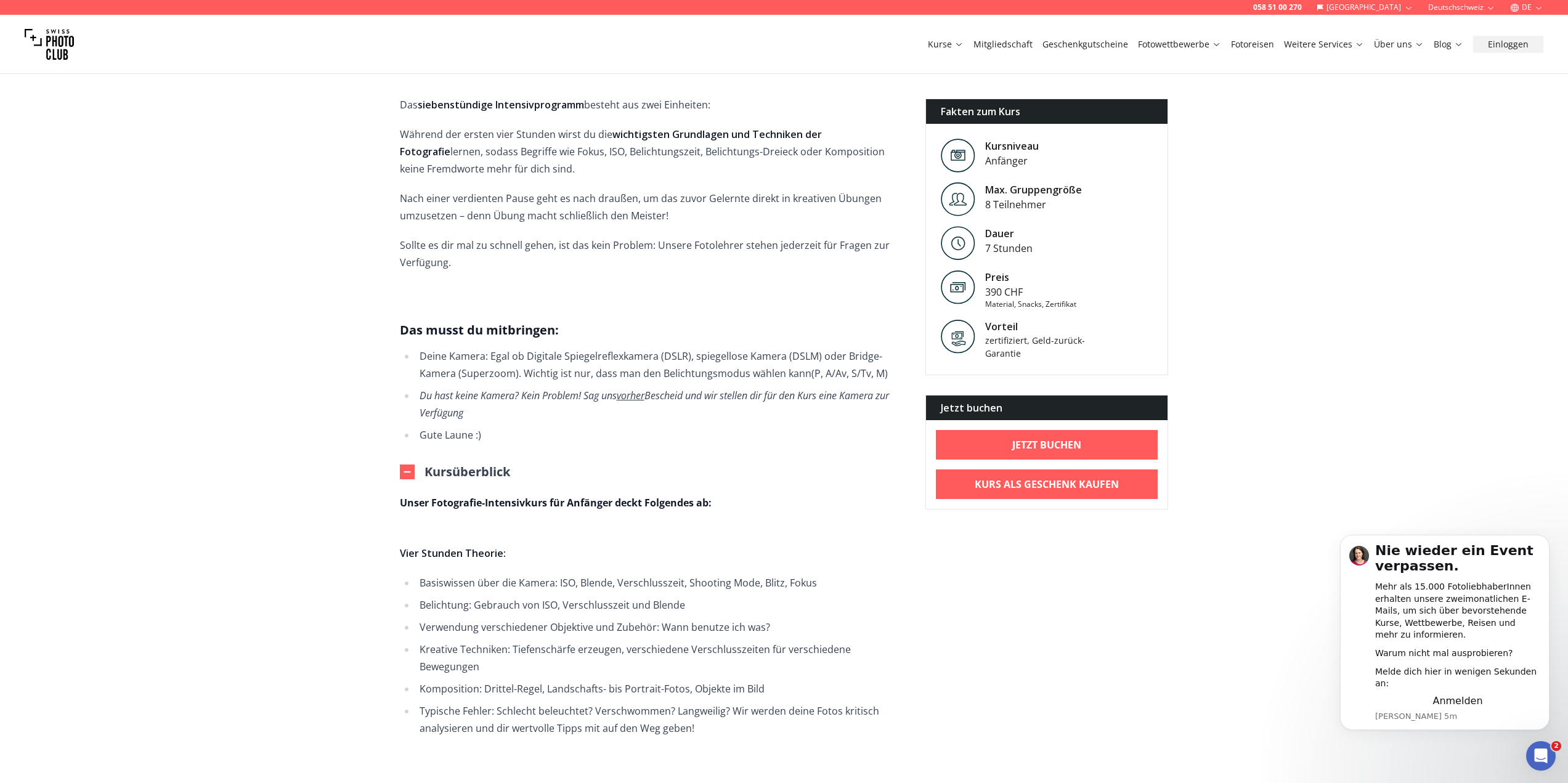
click at [779, 360] on span "DSLR), spiegellose Kamera (DSLM) oder Bridge-Kamera (Superzoom). Wichtig ist nu…" at bounding box center [651, 365] width 462 height 31
click at [779, 360] on span "DSLR), spiegellose Kamera (DSLM) oder Bridge-Kamera (Superzoom). Wichtig ist nu…" at bounding box center [651, 365] width 462 height 31
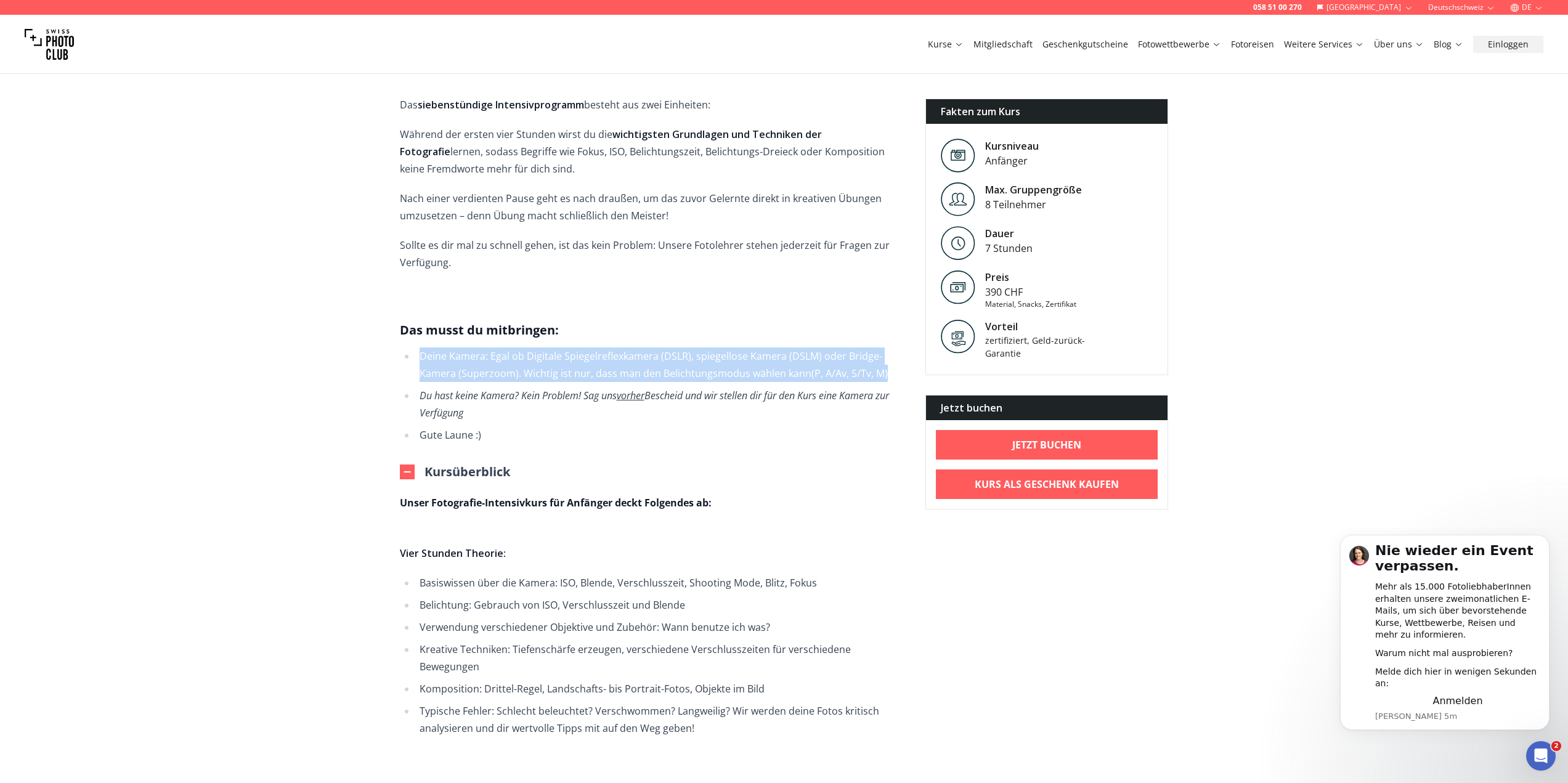
click at [779, 361] on span "DSLR), spiegellose Kamera (DSLM) oder Bridge-Kamera (Superzoom). Wichtig ist nu…" at bounding box center [651, 365] width 462 height 31
click at [792, 359] on span "DSLR), spiegellose Kamera (DSLM) oder Bridge-Kamera (Superzoom). Wichtig ist nu…" at bounding box center [651, 365] width 462 height 31
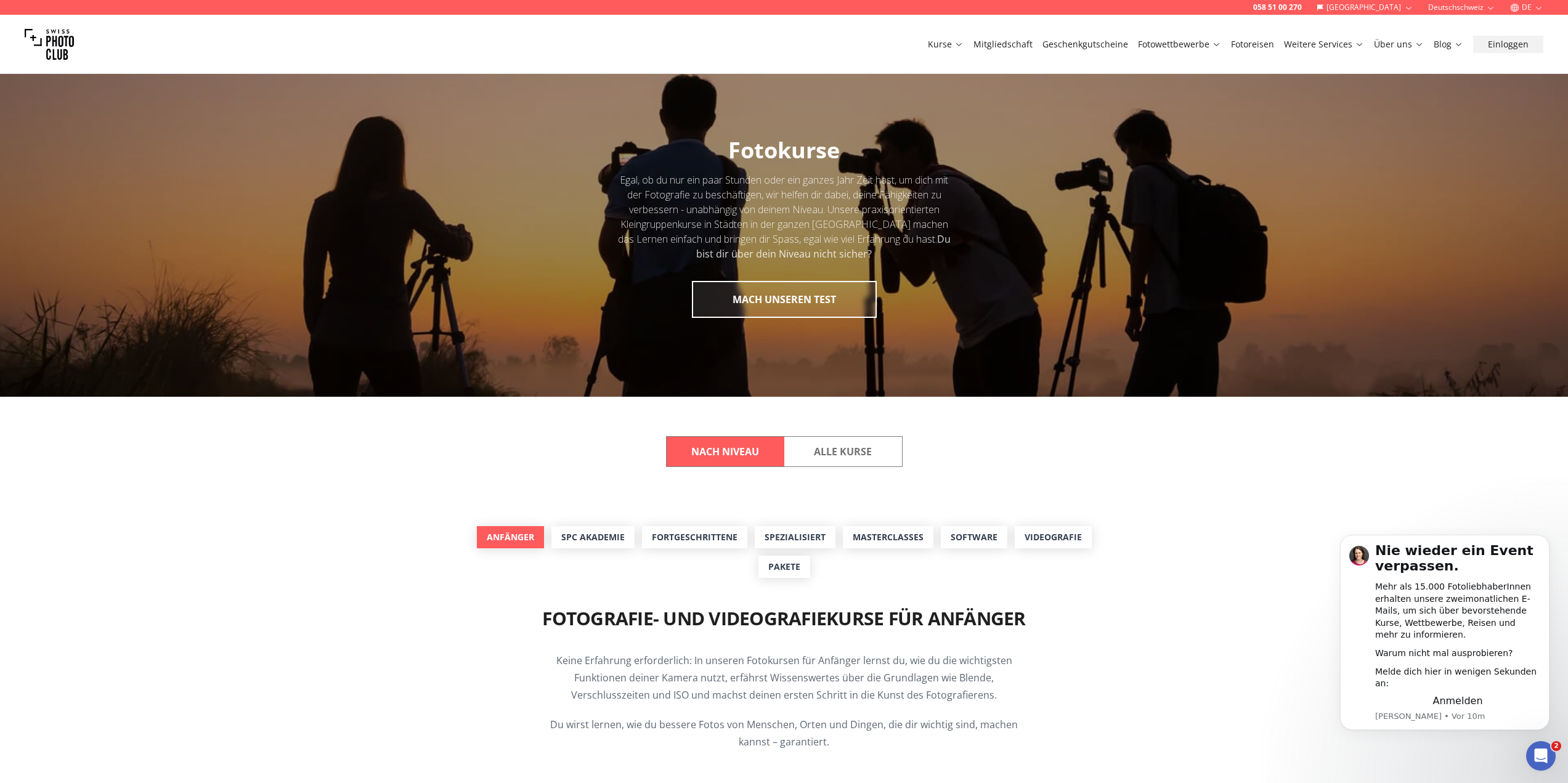
click at [542, 538] on link "Anfänger" at bounding box center [510, 536] width 67 height 22
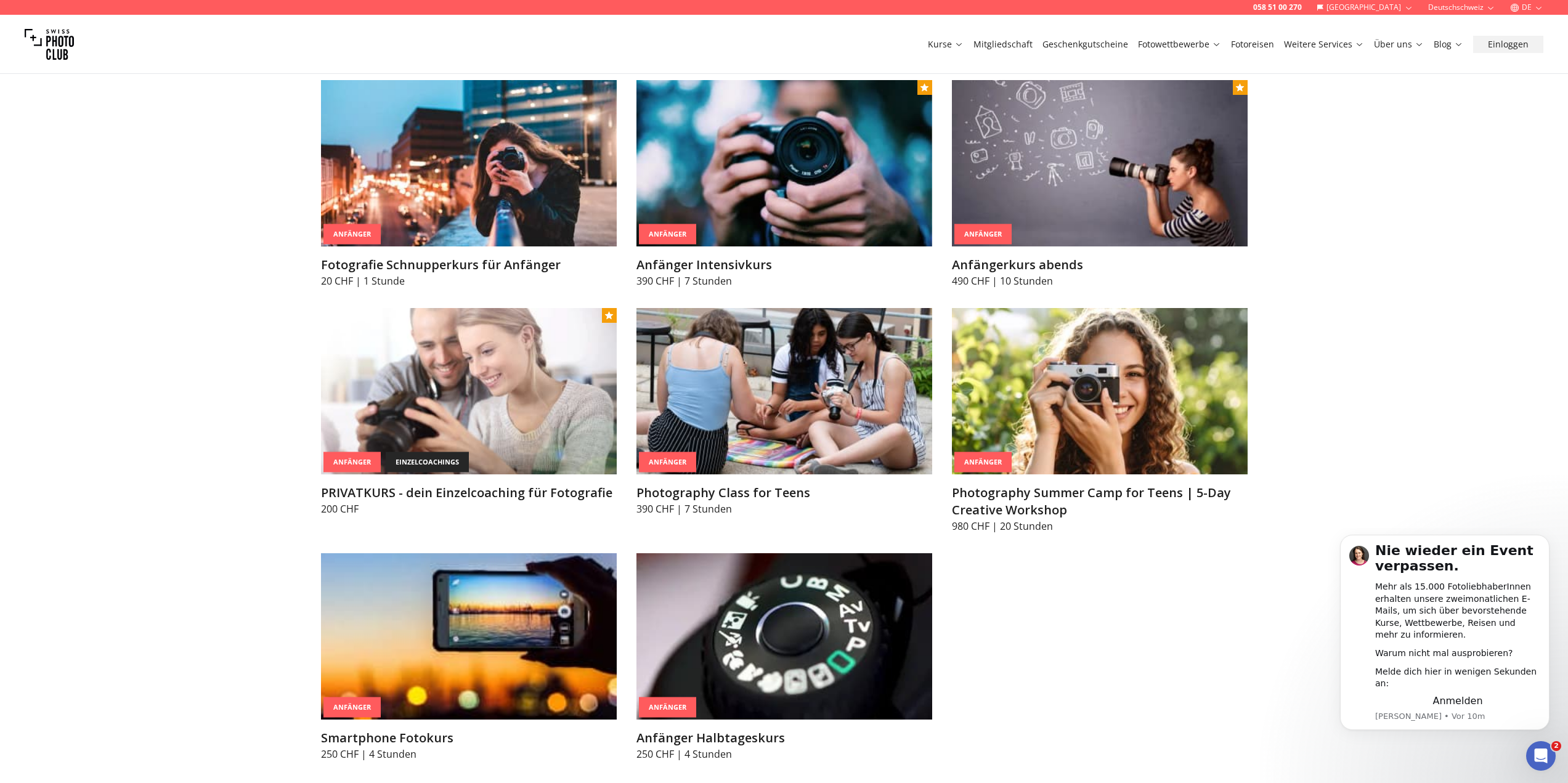
scroll to position [765, 0]
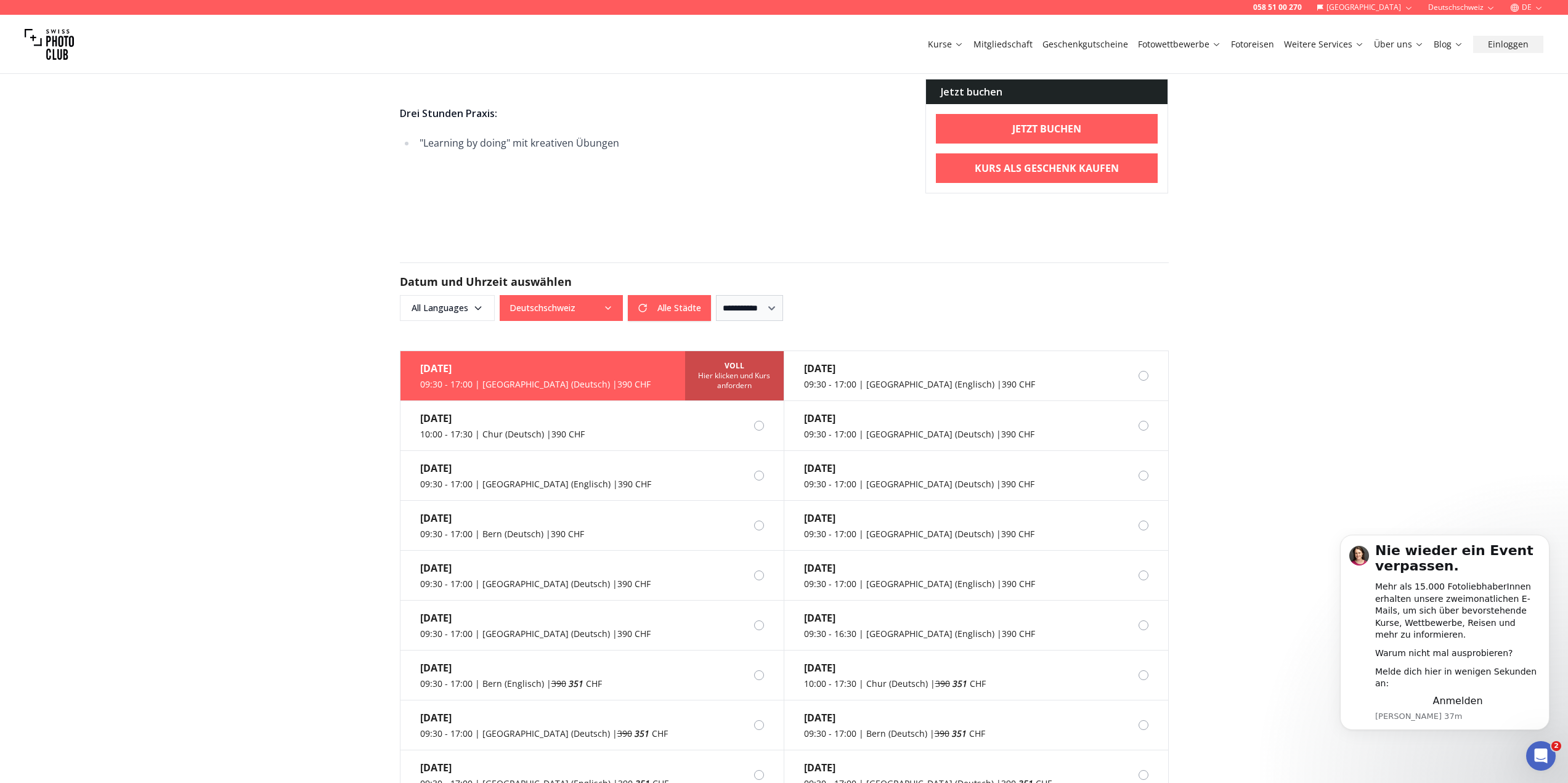
scroll to position [1232, 0]
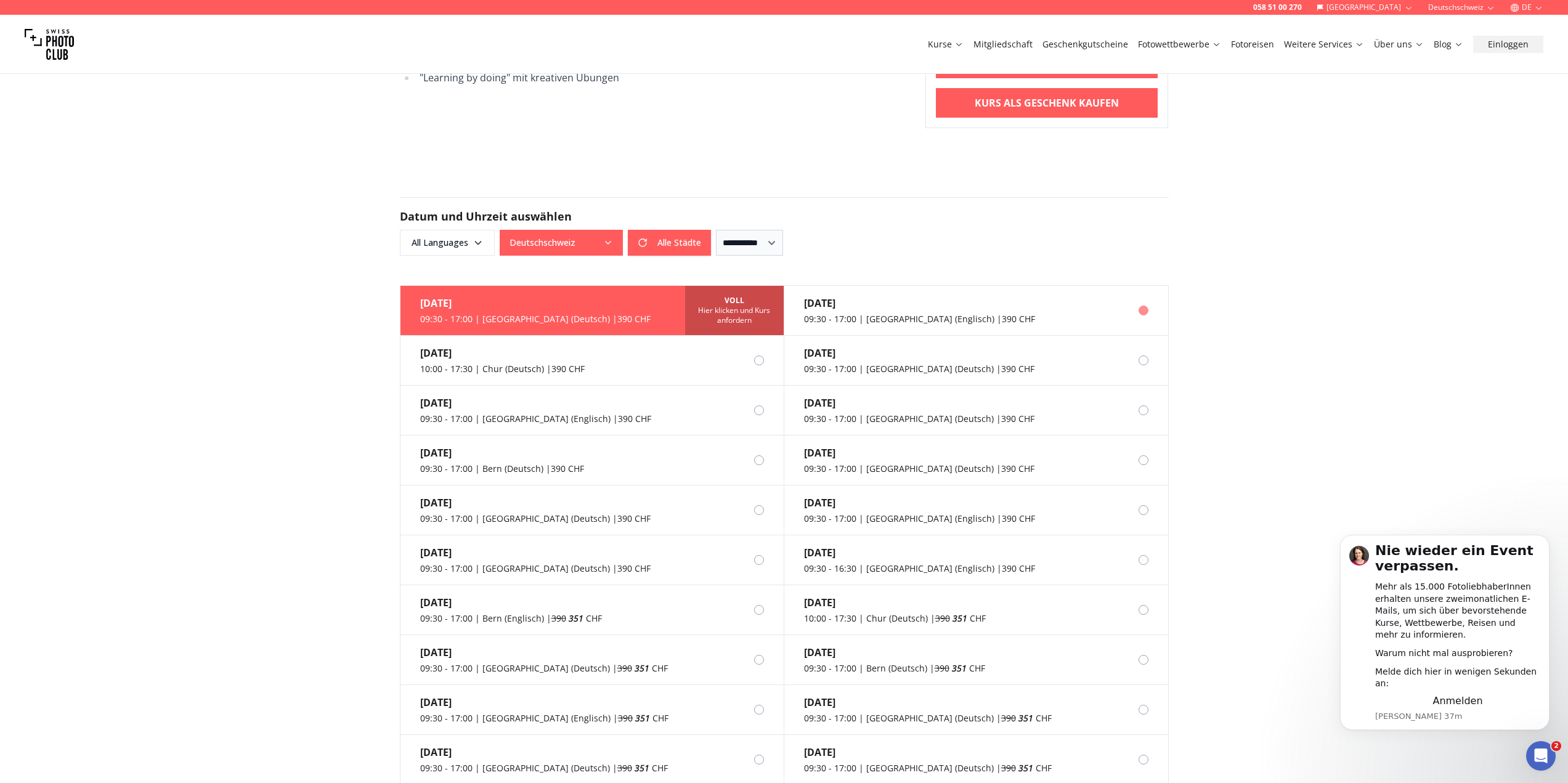
click at [860, 296] on div "23. Aug." at bounding box center [919, 303] width 231 height 15
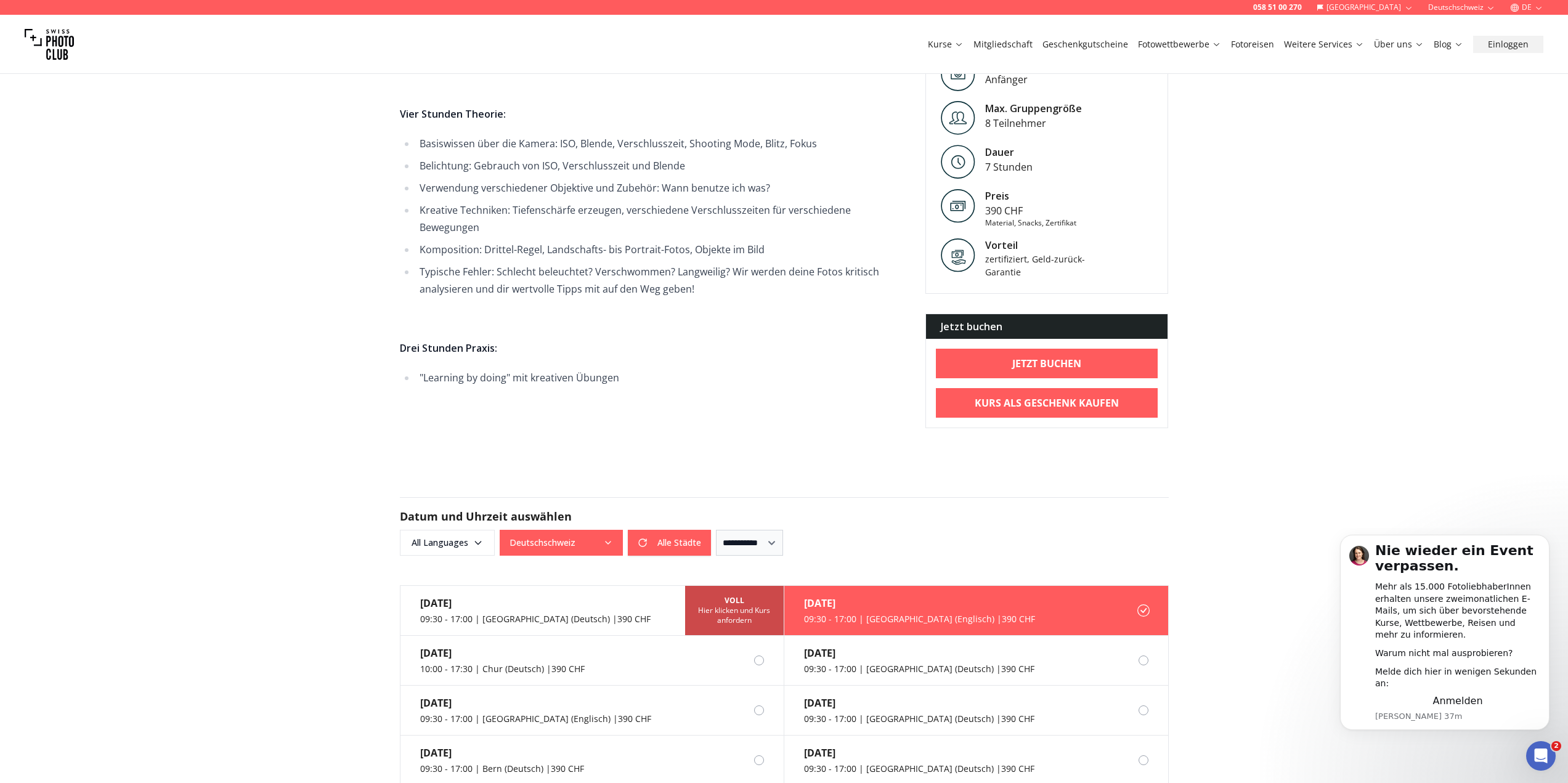
scroll to position [924, 0]
